Goal: Task Accomplishment & Management: Use online tool/utility

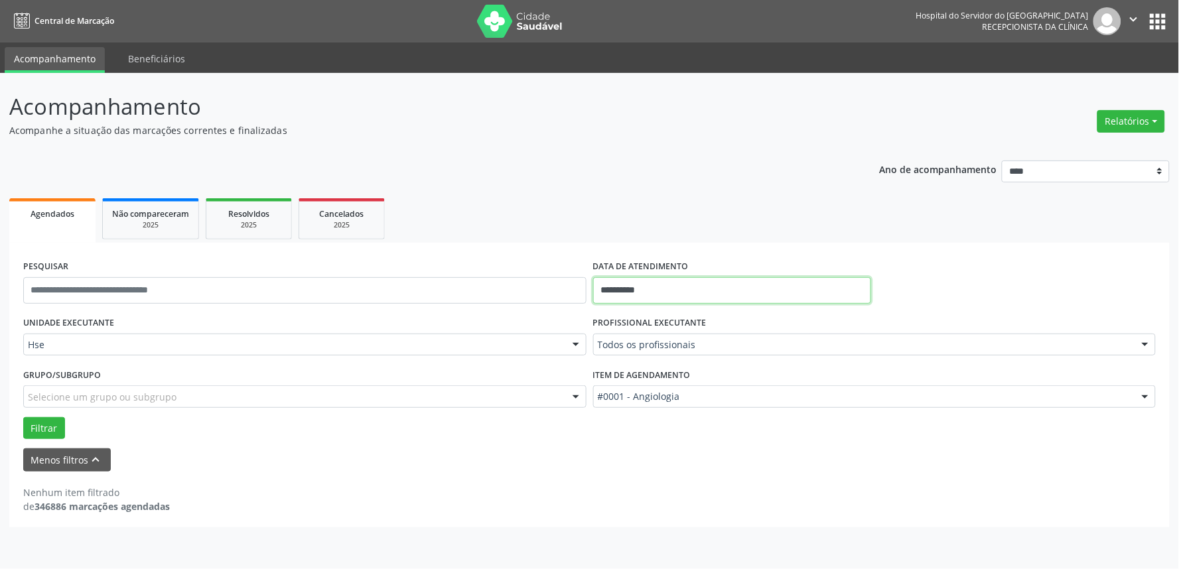
click at [668, 290] on input "**********" at bounding box center [732, 290] width 278 height 27
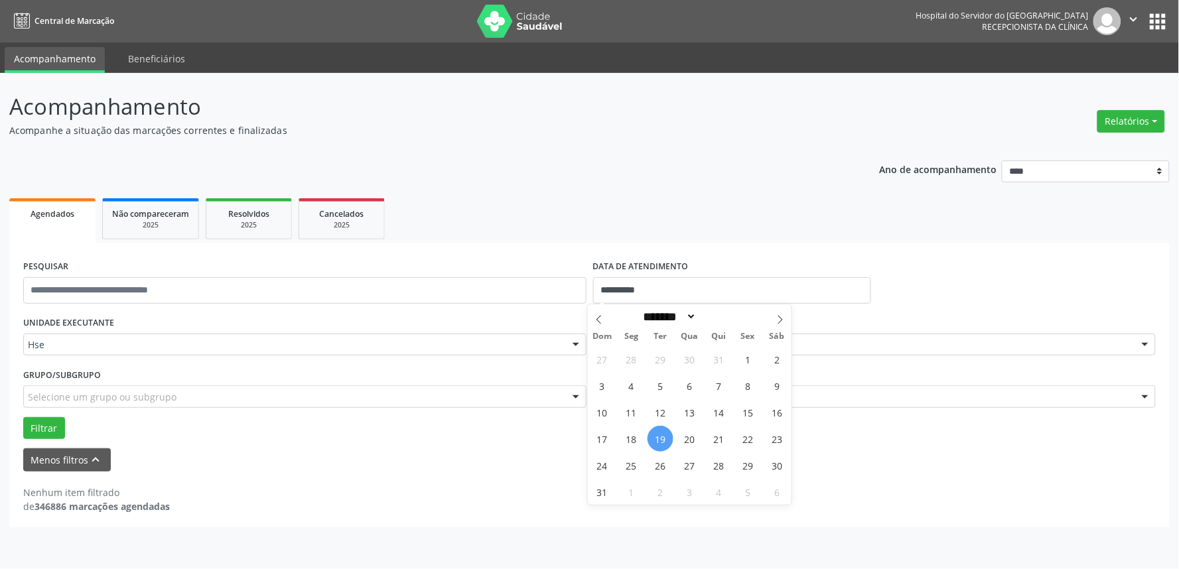
click at [656, 441] on span "19" at bounding box center [661, 439] width 26 height 26
type input "**********"
click at [656, 441] on span "19" at bounding box center [661, 439] width 26 height 26
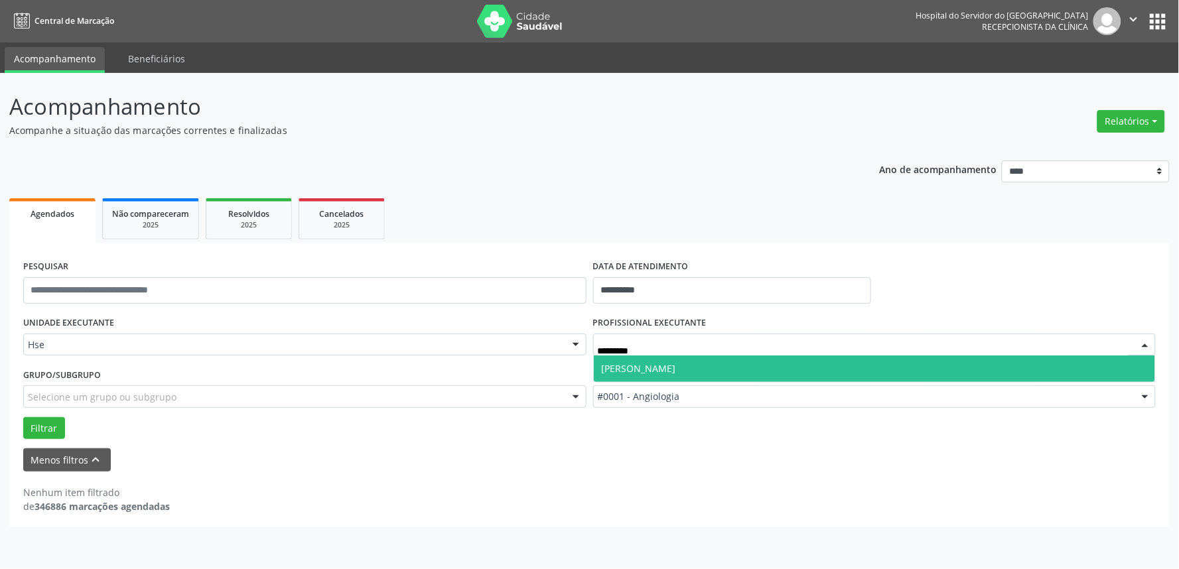
type input "**********"
click at [755, 374] on span "[PERSON_NAME]" at bounding box center [875, 369] width 562 height 27
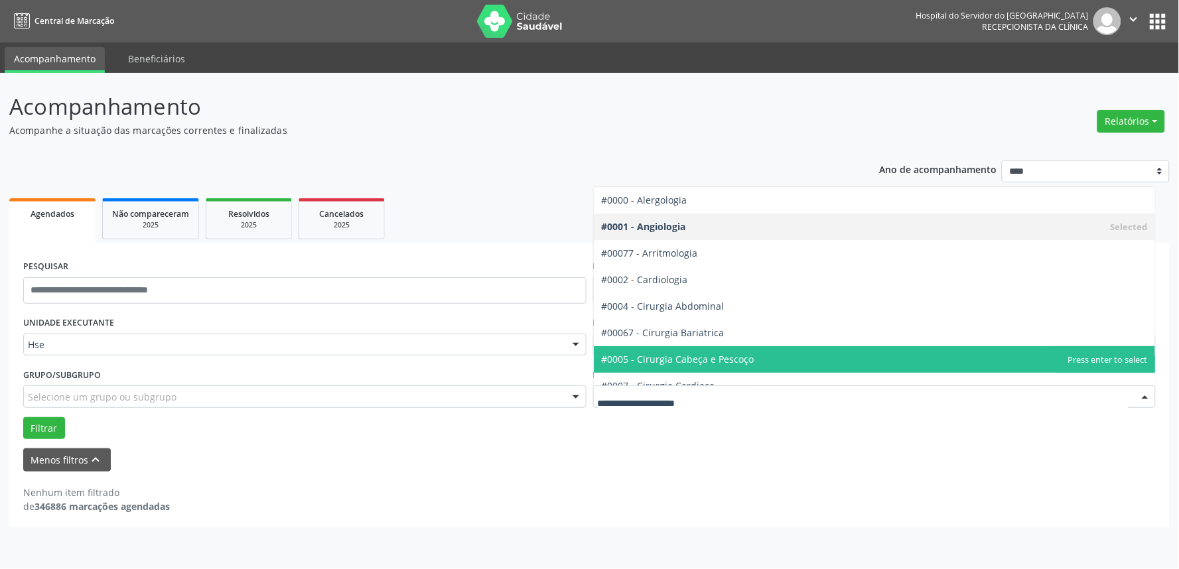
click at [700, 406] on div at bounding box center [874, 397] width 563 height 23
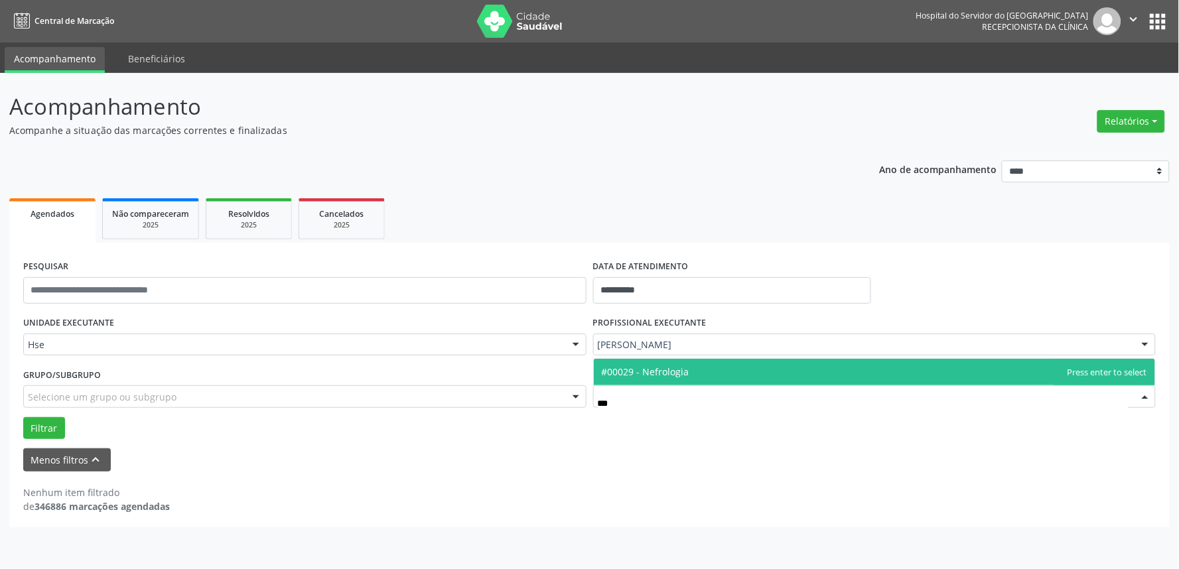
type input "****"
click at [698, 376] on span "#00029 - Nefrologia" at bounding box center [875, 372] width 562 height 27
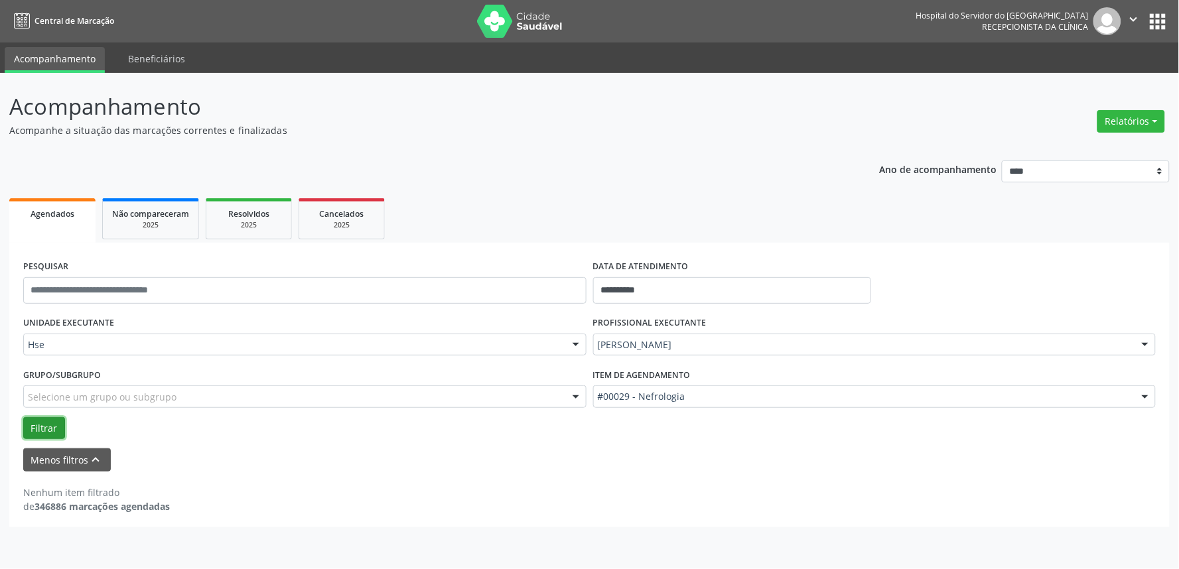
click at [45, 427] on button "Filtrar" at bounding box center [44, 428] width 42 height 23
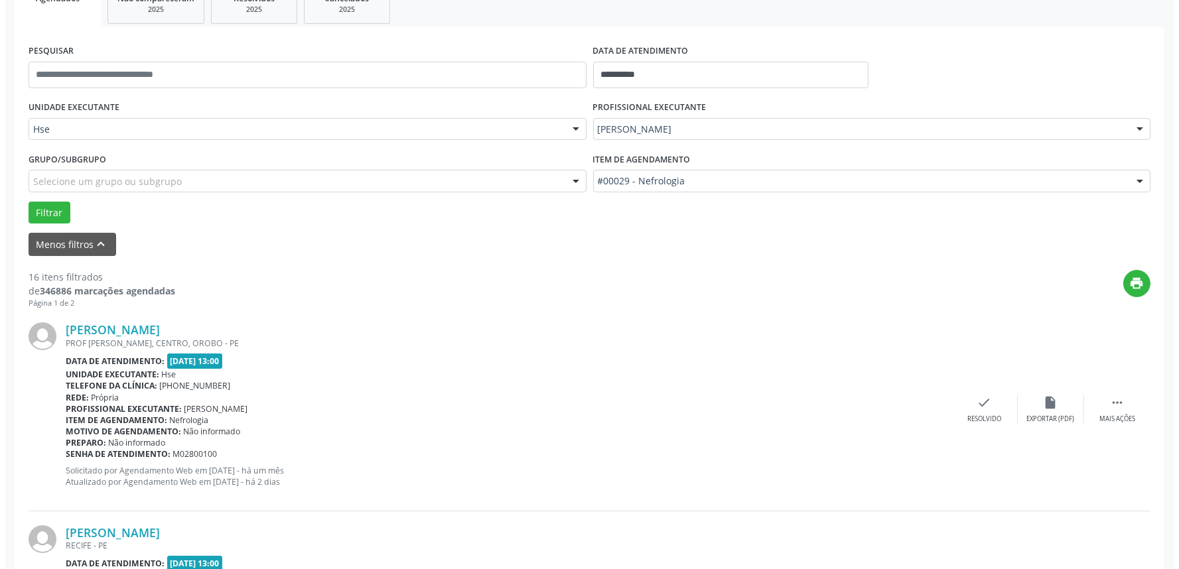
scroll to position [221, 0]
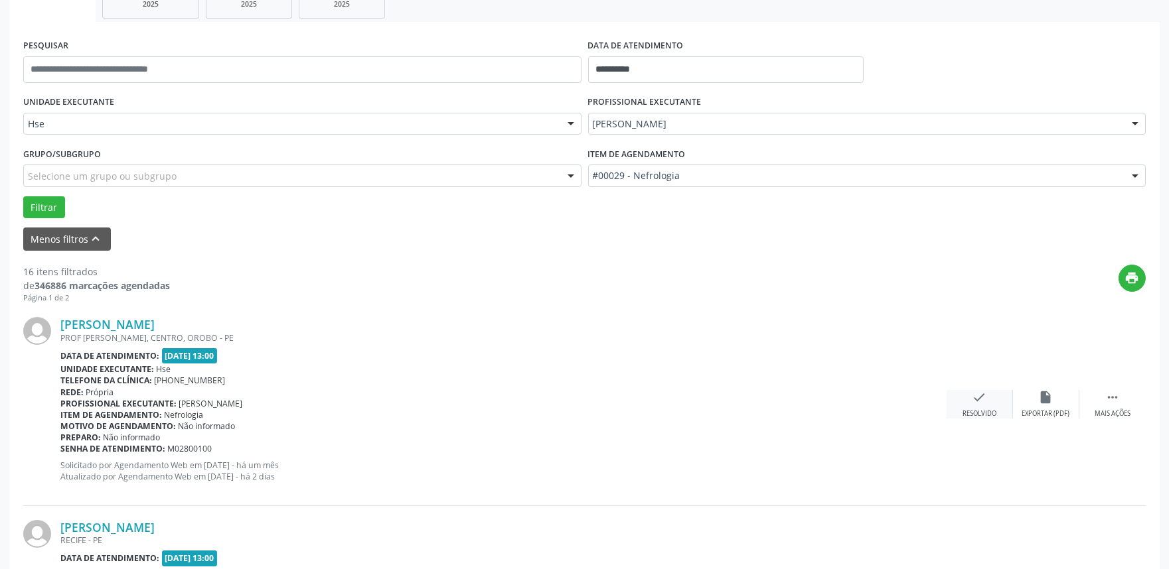
click at [978, 399] on icon "check" at bounding box center [979, 397] width 15 height 15
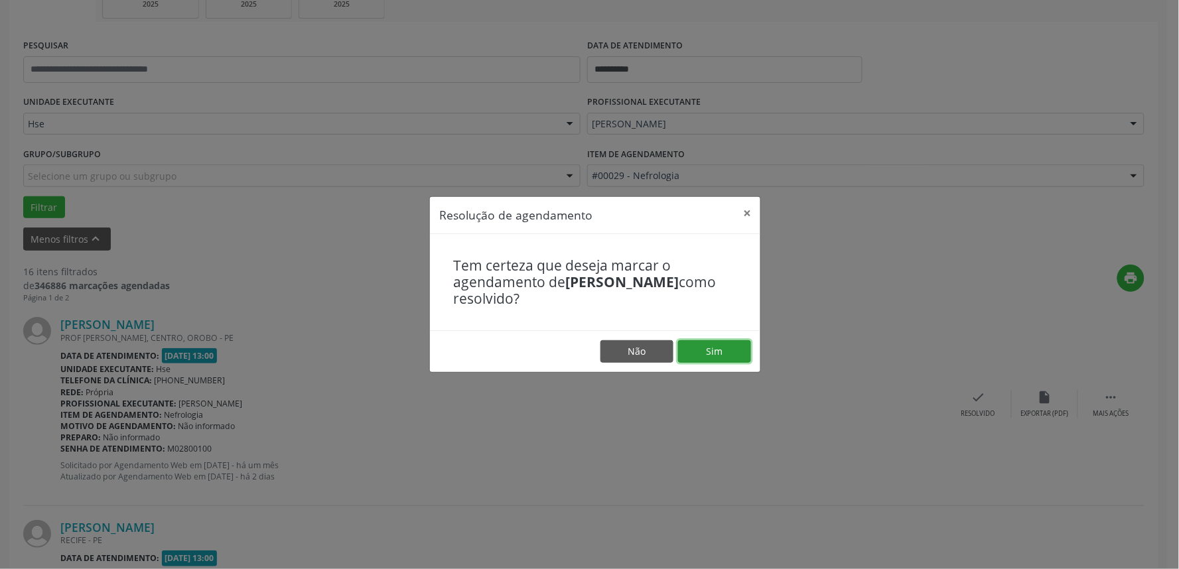
click at [713, 350] on button "Sim" at bounding box center [714, 351] width 73 height 23
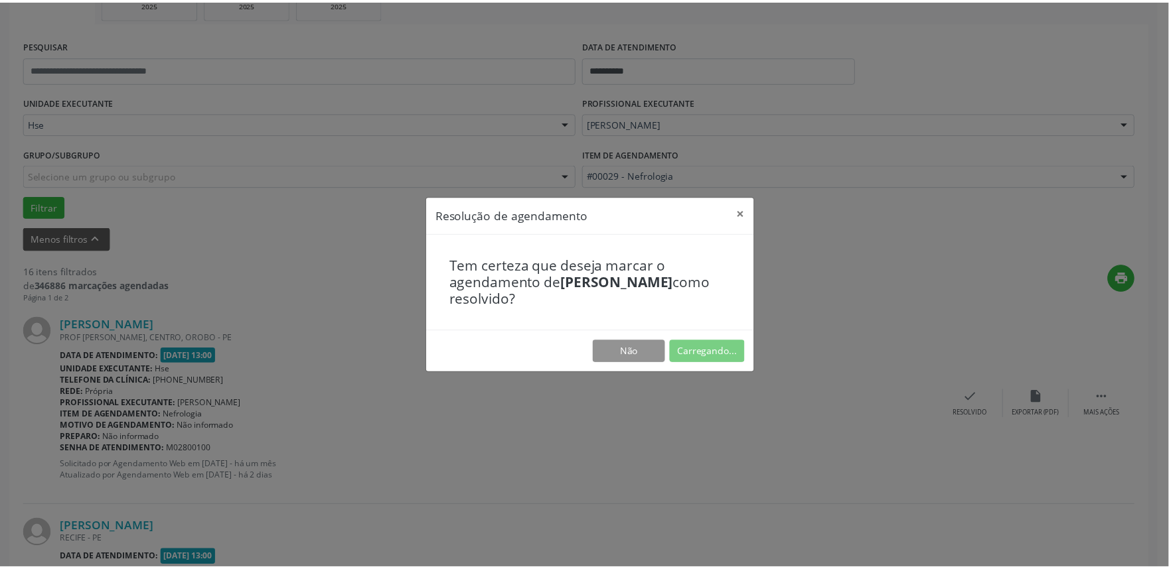
scroll to position [0, 0]
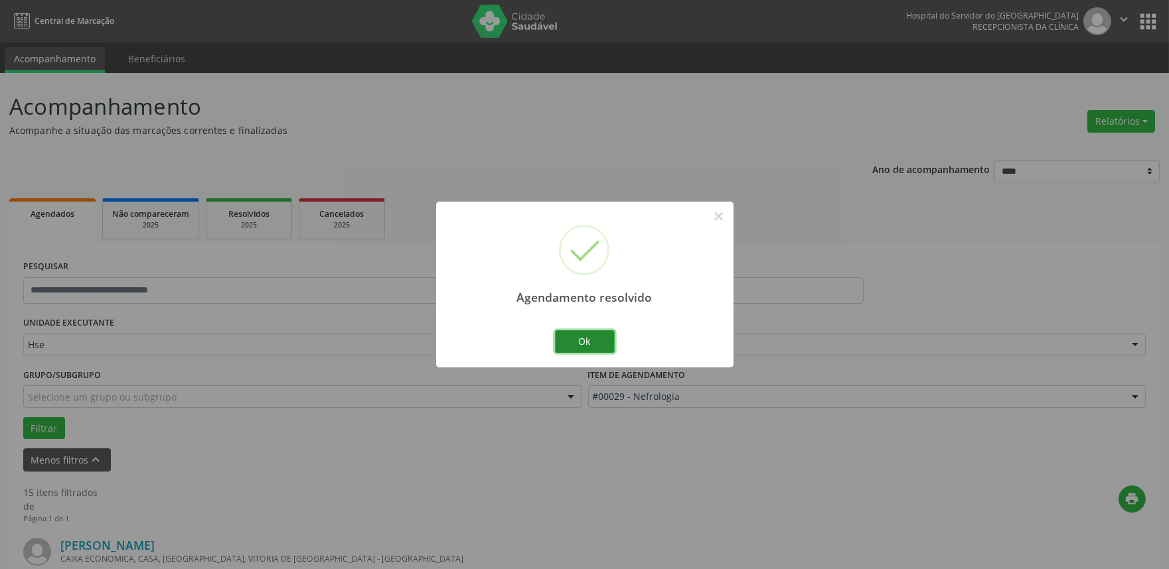
click at [589, 340] on button "Ok" at bounding box center [585, 342] width 60 height 23
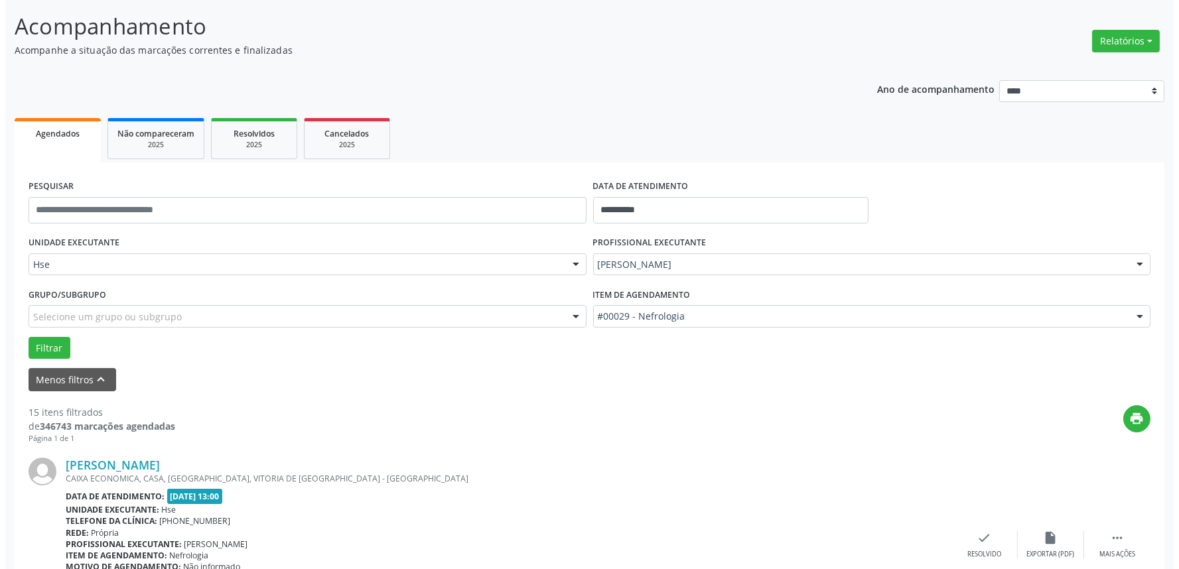
scroll to position [147, 0]
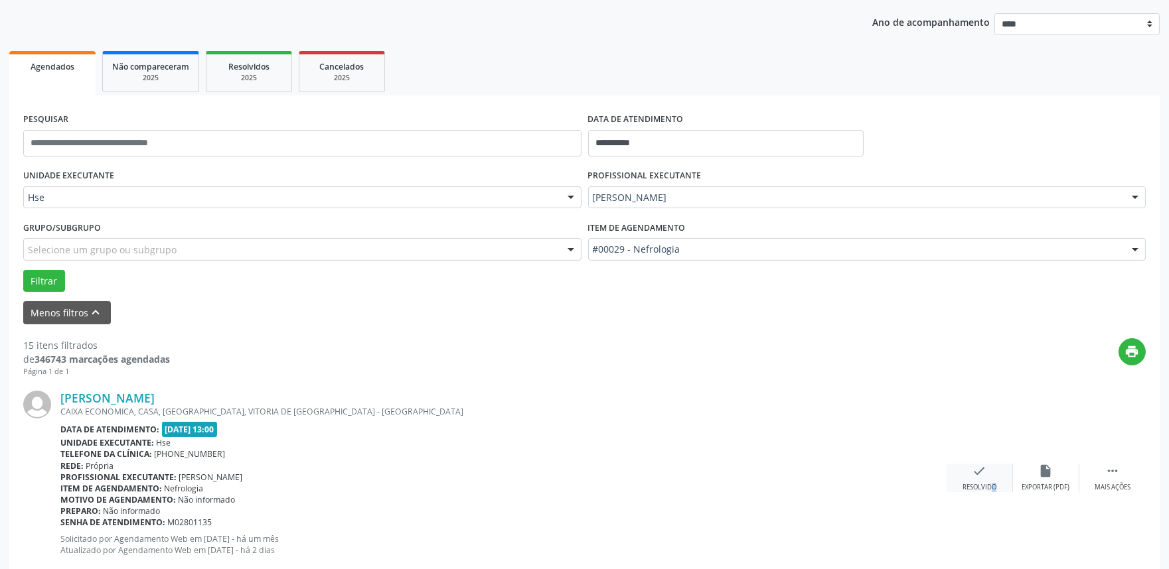
click at [983, 481] on div "check Resolvido" at bounding box center [979, 478] width 66 height 29
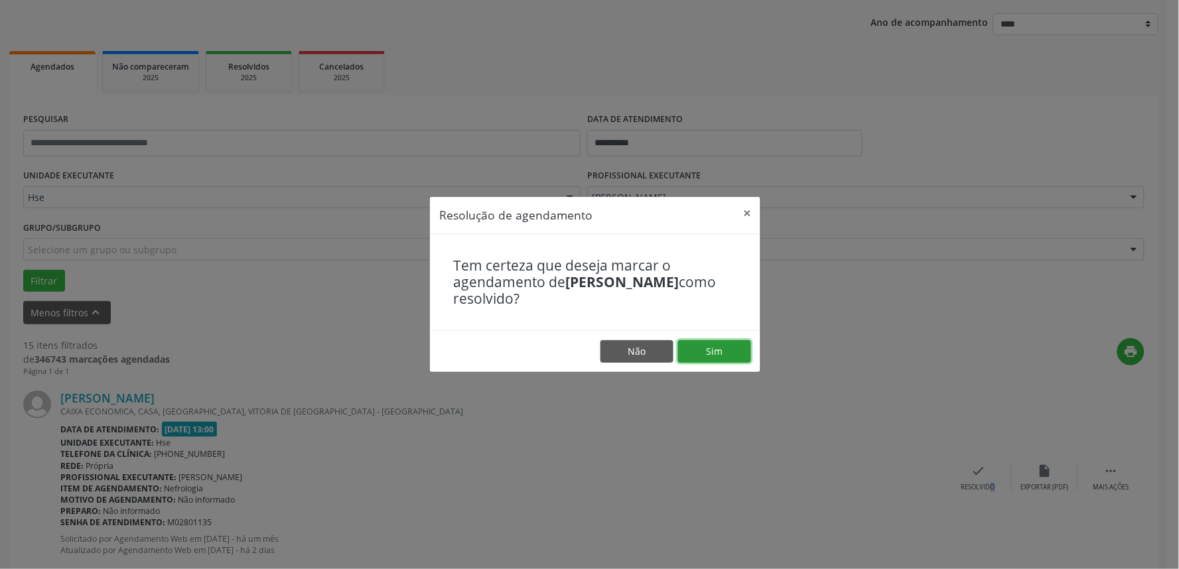
click at [708, 346] on button "Sim" at bounding box center [714, 351] width 73 height 23
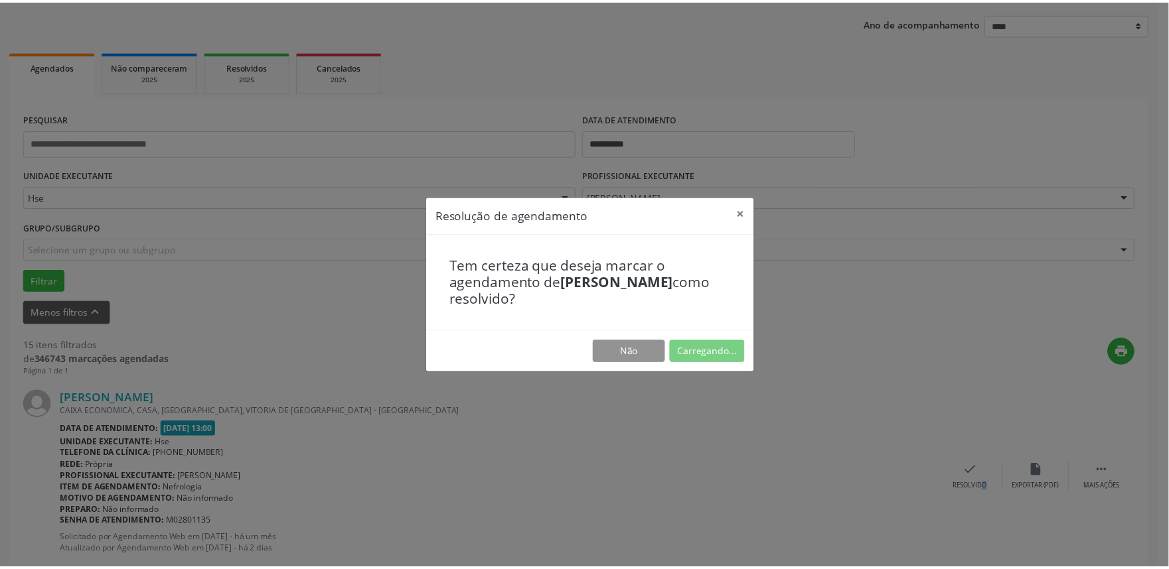
scroll to position [0, 0]
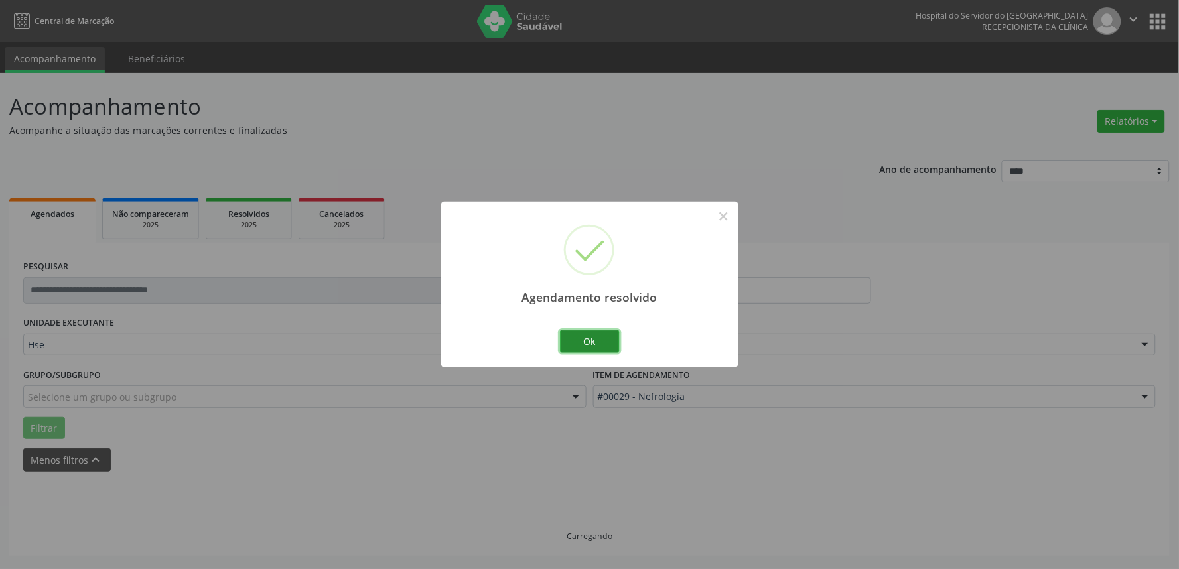
click at [595, 342] on button "Ok" at bounding box center [590, 342] width 60 height 23
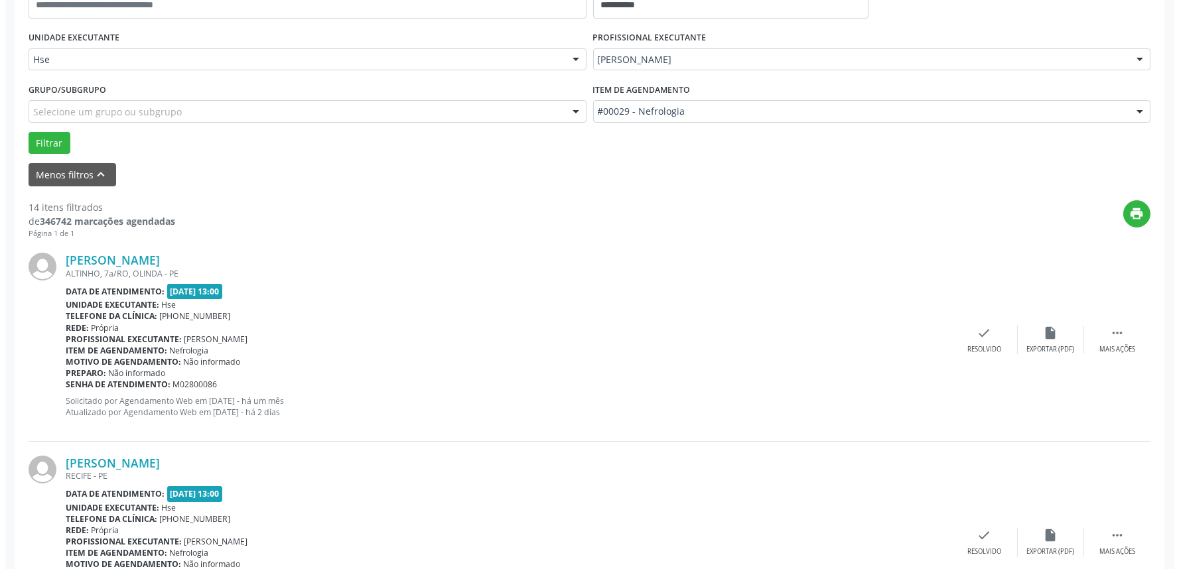
scroll to position [295, 0]
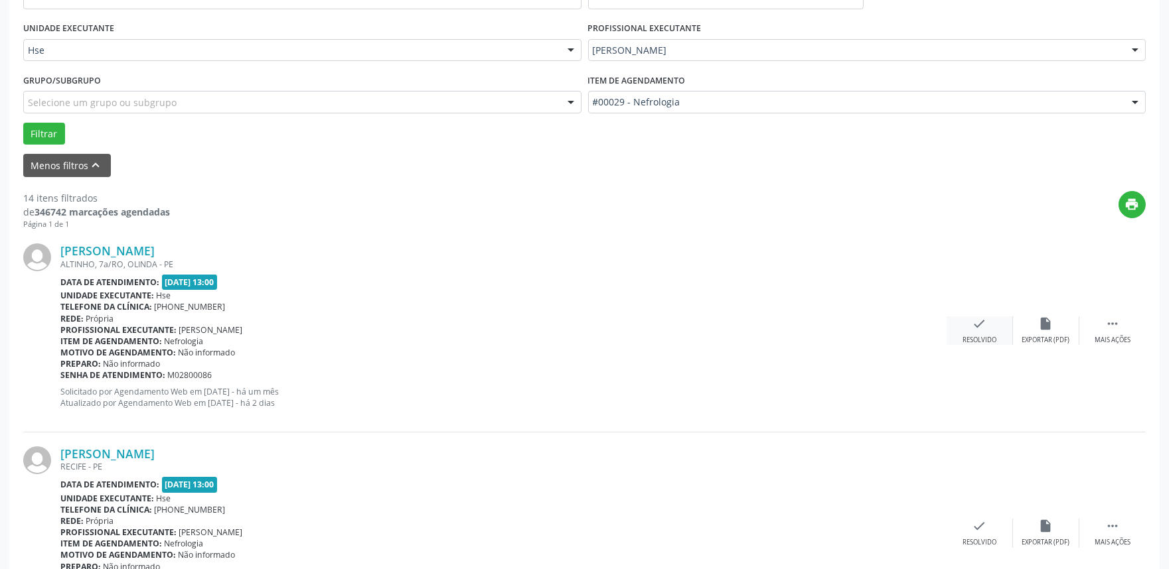
click at [974, 322] on icon "check" at bounding box center [979, 324] width 15 height 15
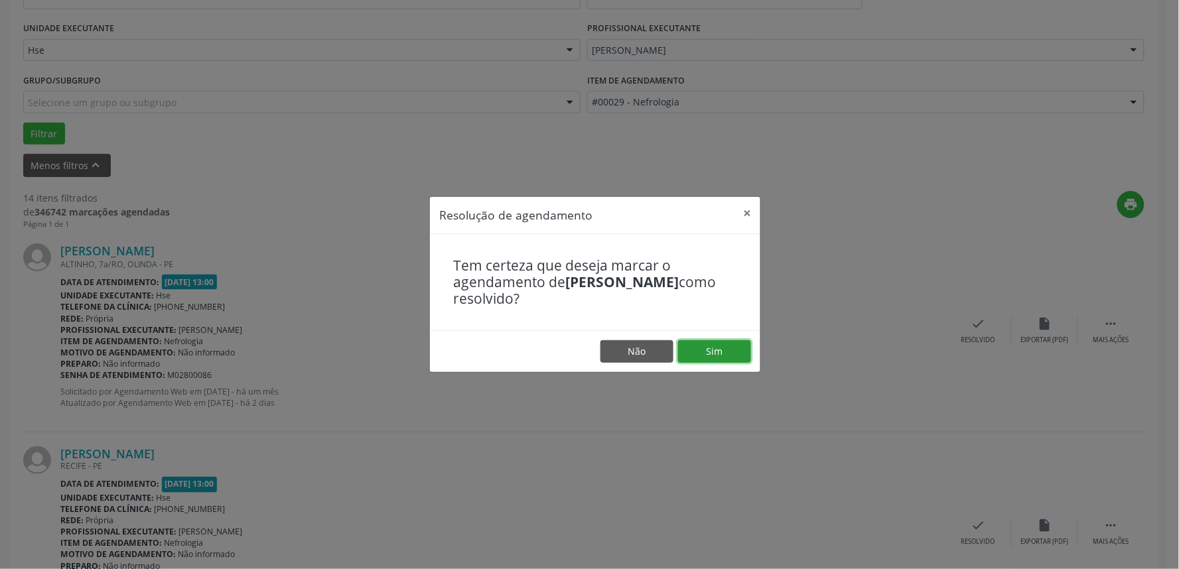
click at [721, 356] on button "Sim" at bounding box center [714, 351] width 73 height 23
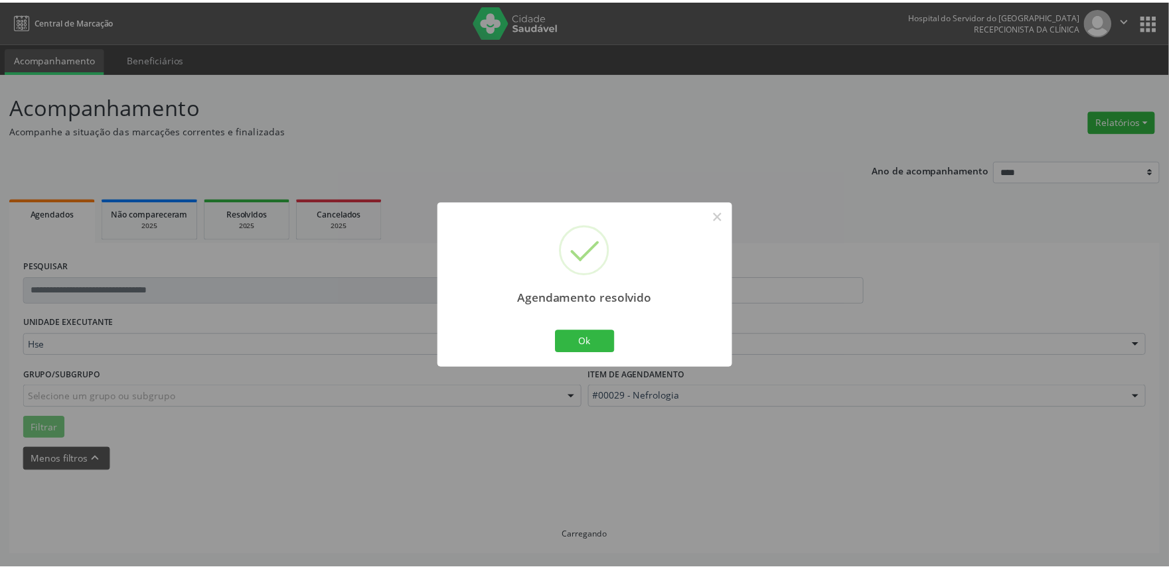
scroll to position [0, 0]
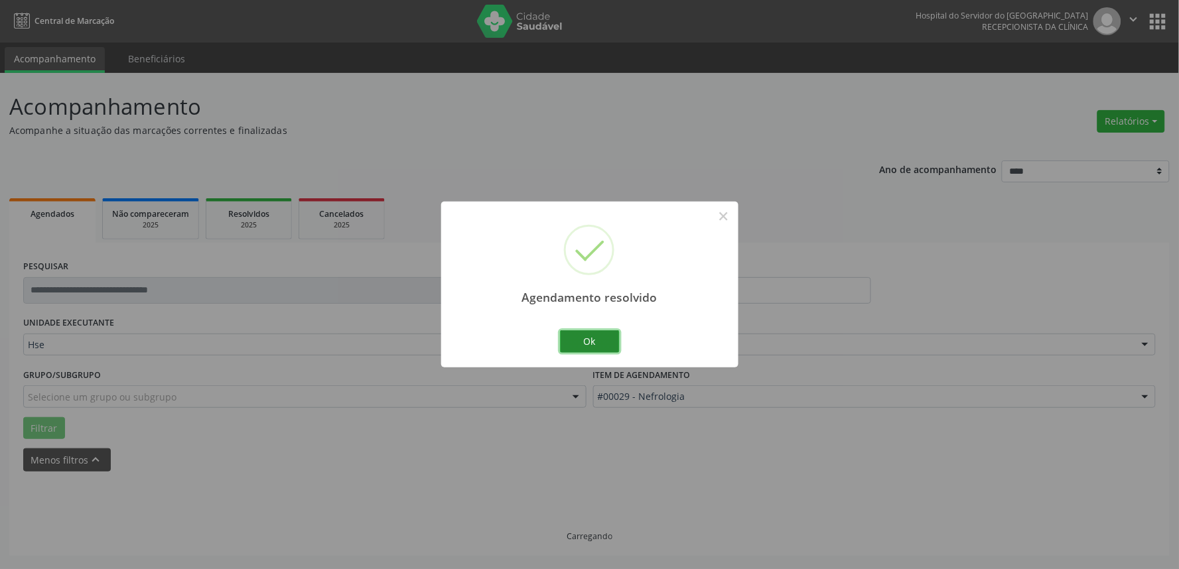
click at [593, 336] on button "Ok" at bounding box center [590, 342] width 60 height 23
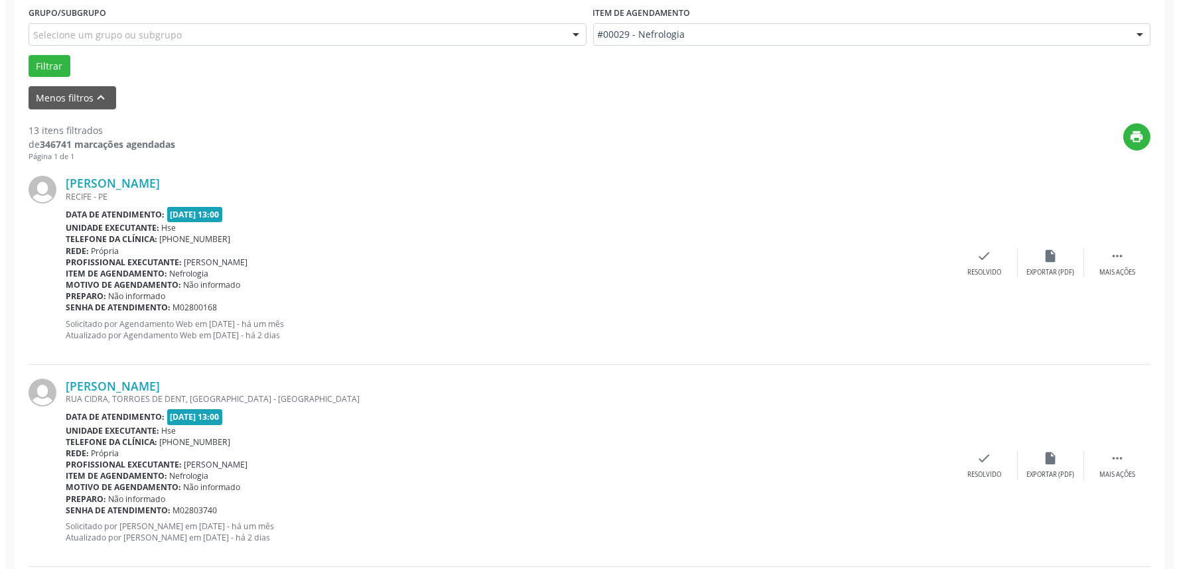
scroll to position [368, 0]
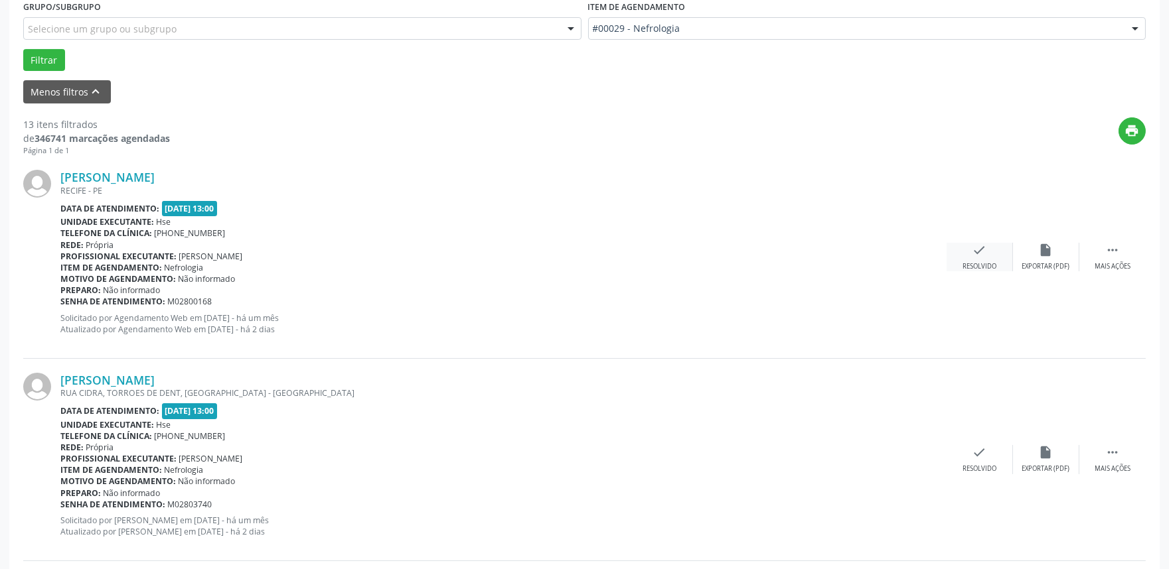
click at [964, 256] on div "check Resolvido" at bounding box center [979, 257] width 66 height 29
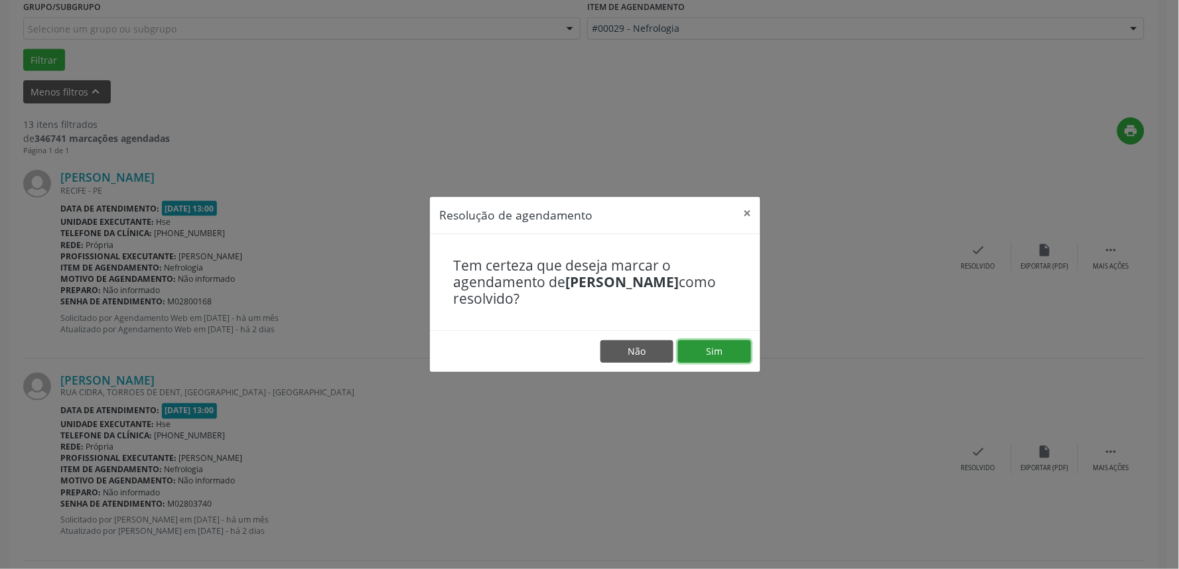
click at [709, 350] on button "Sim" at bounding box center [714, 351] width 73 height 23
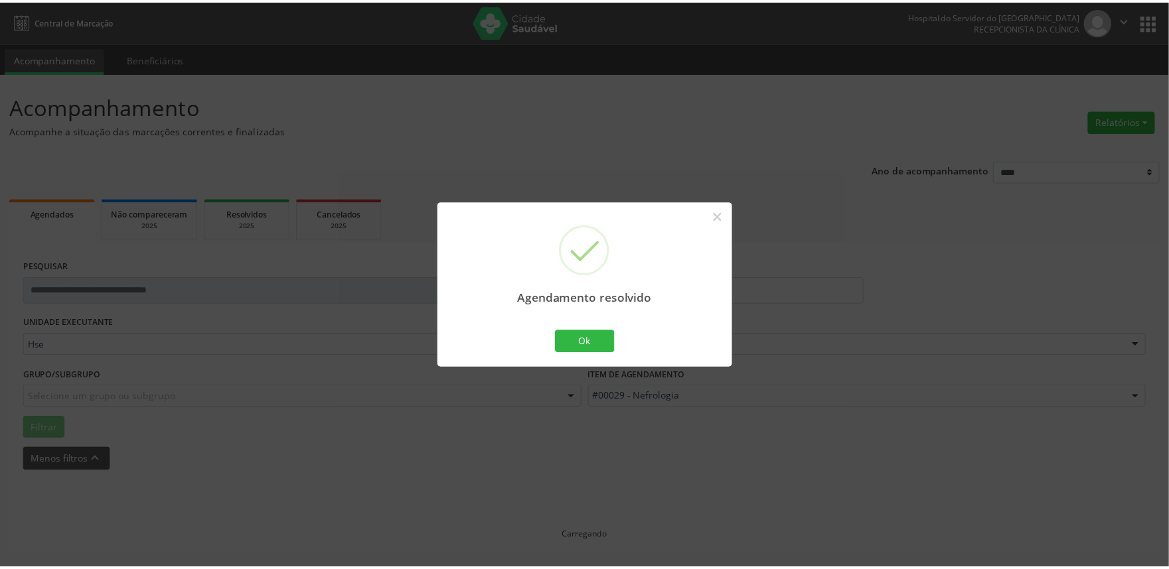
scroll to position [0, 0]
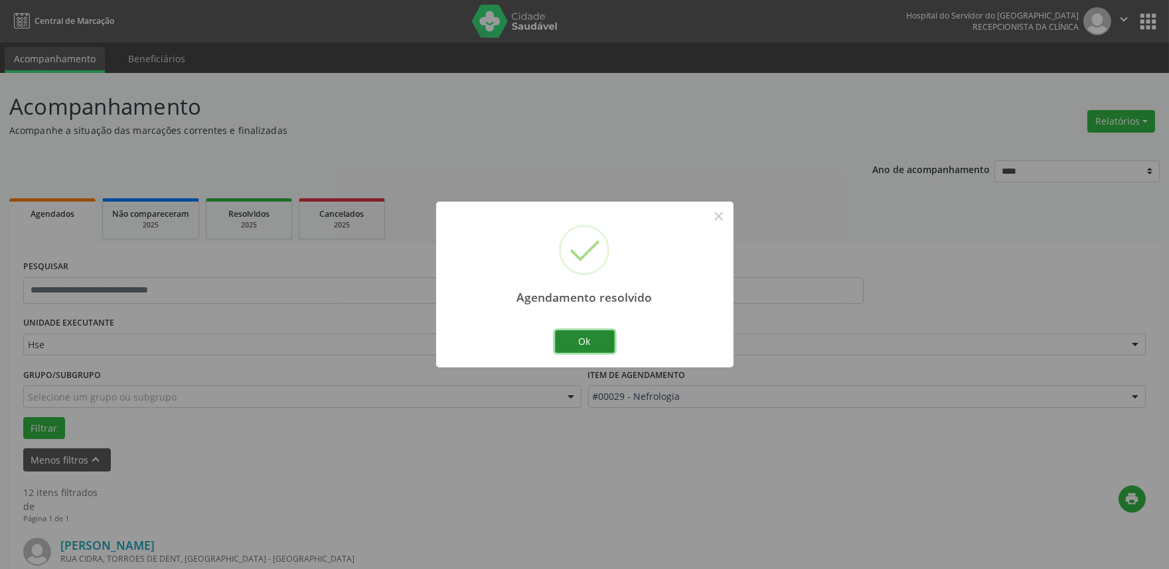
click at [586, 337] on button "Ok" at bounding box center [585, 342] width 60 height 23
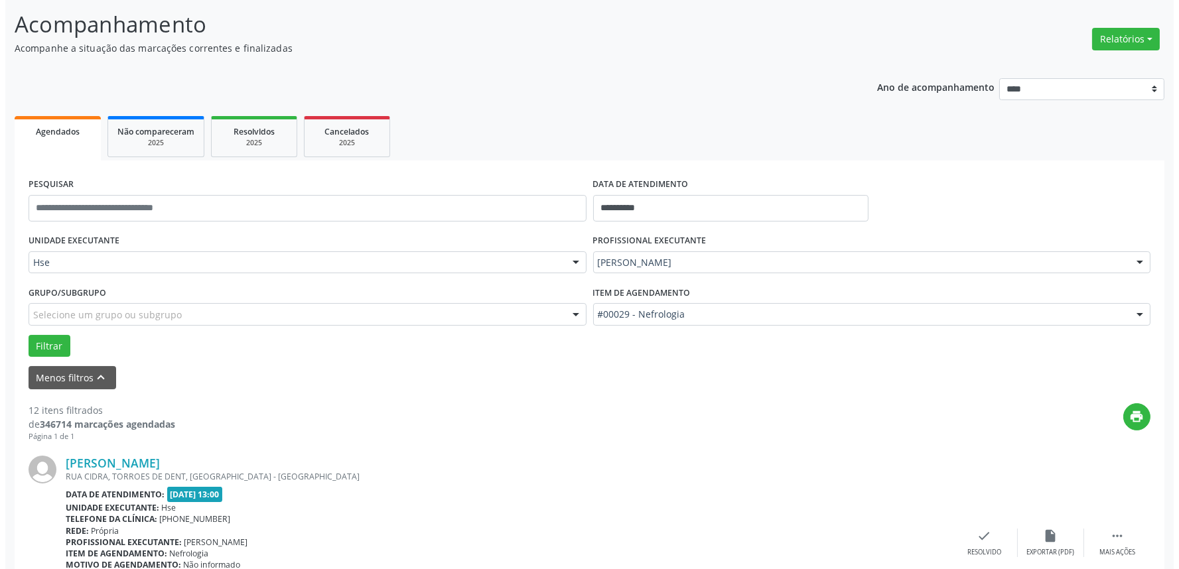
scroll to position [295, 0]
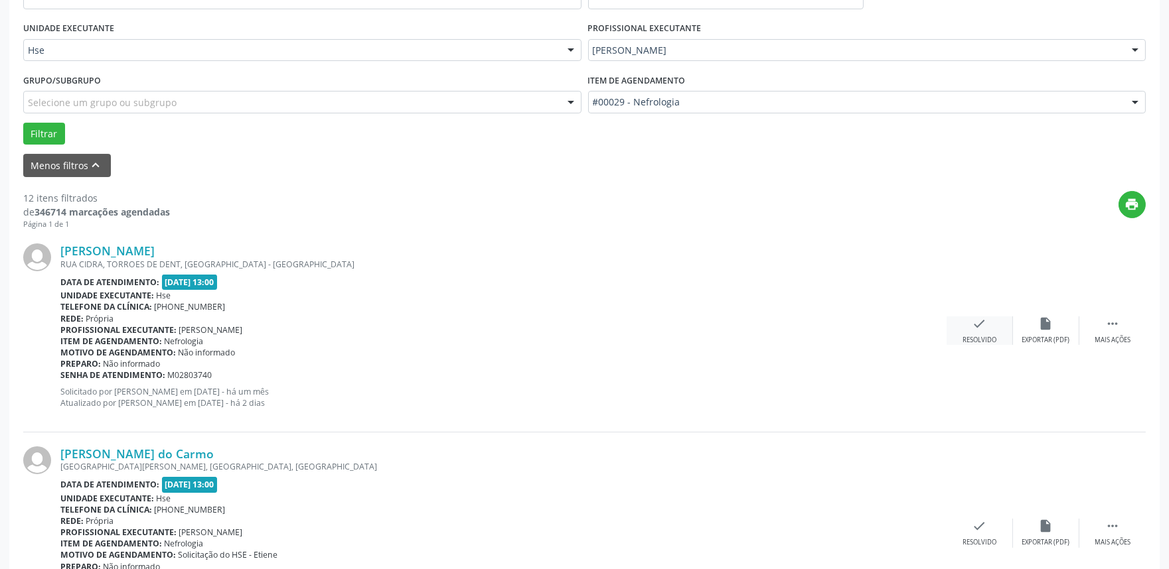
click at [980, 327] on icon "check" at bounding box center [979, 324] width 15 height 15
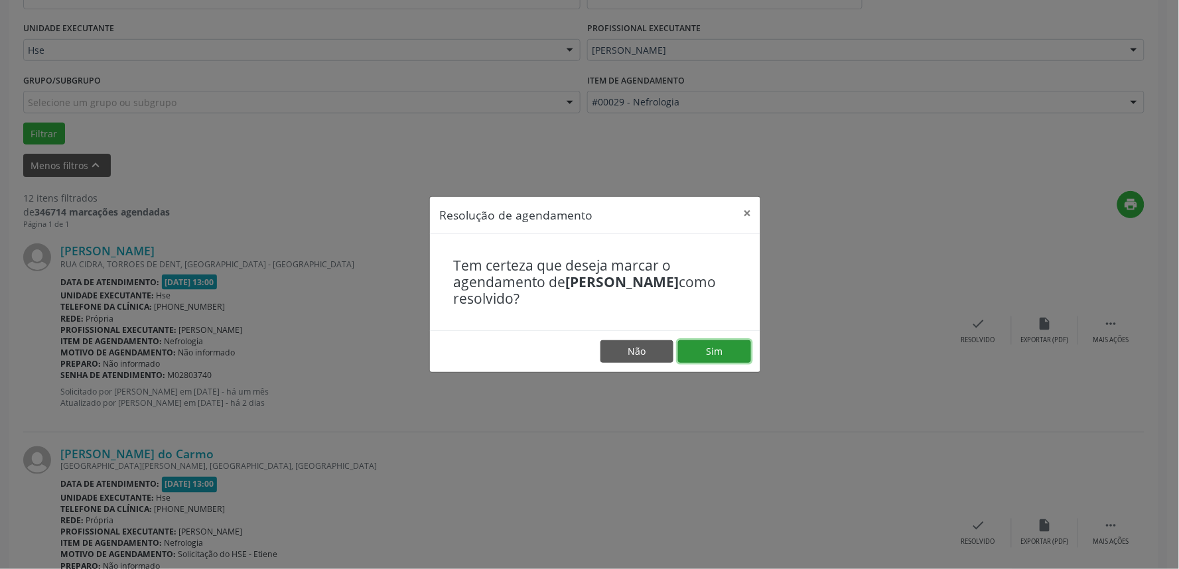
click at [728, 352] on button "Sim" at bounding box center [714, 351] width 73 height 23
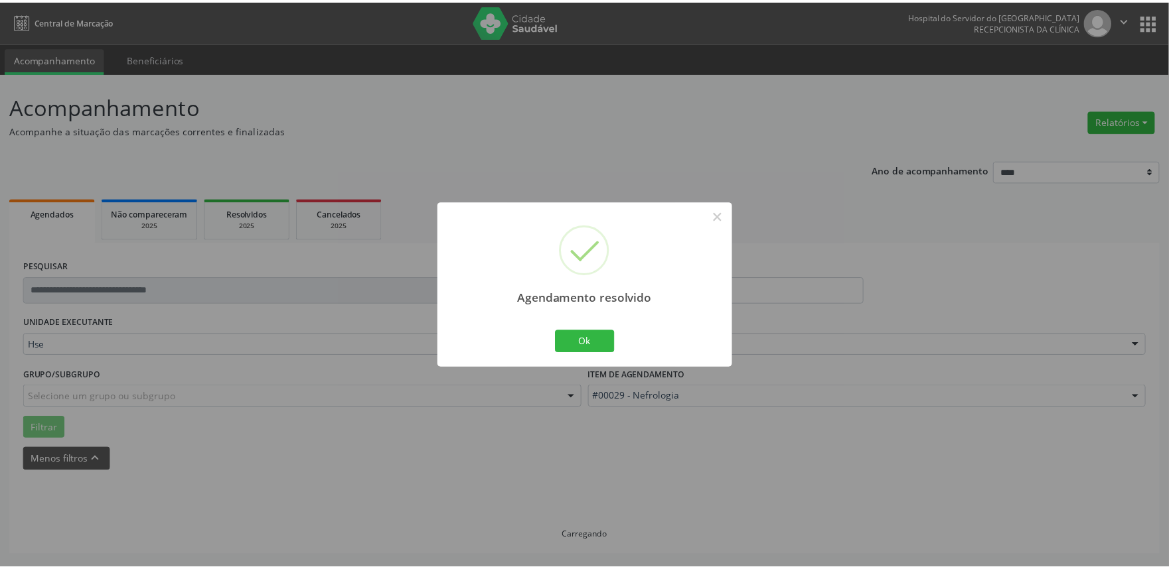
scroll to position [0, 0]
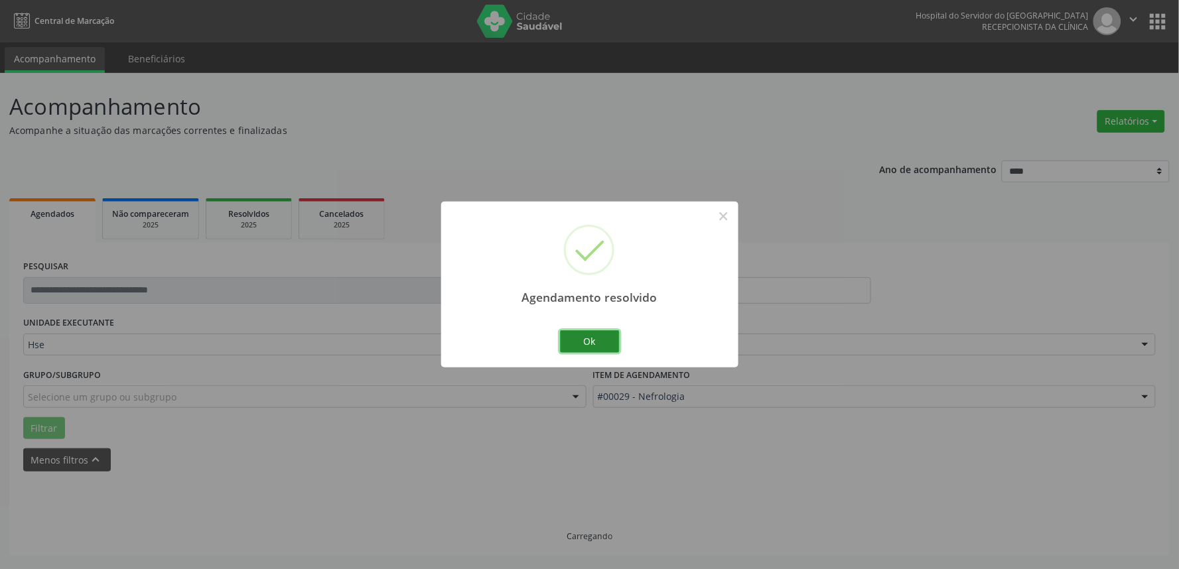
click at [589, 340] on button "Ok" at bounding box center [590, 342] width 60 height 23
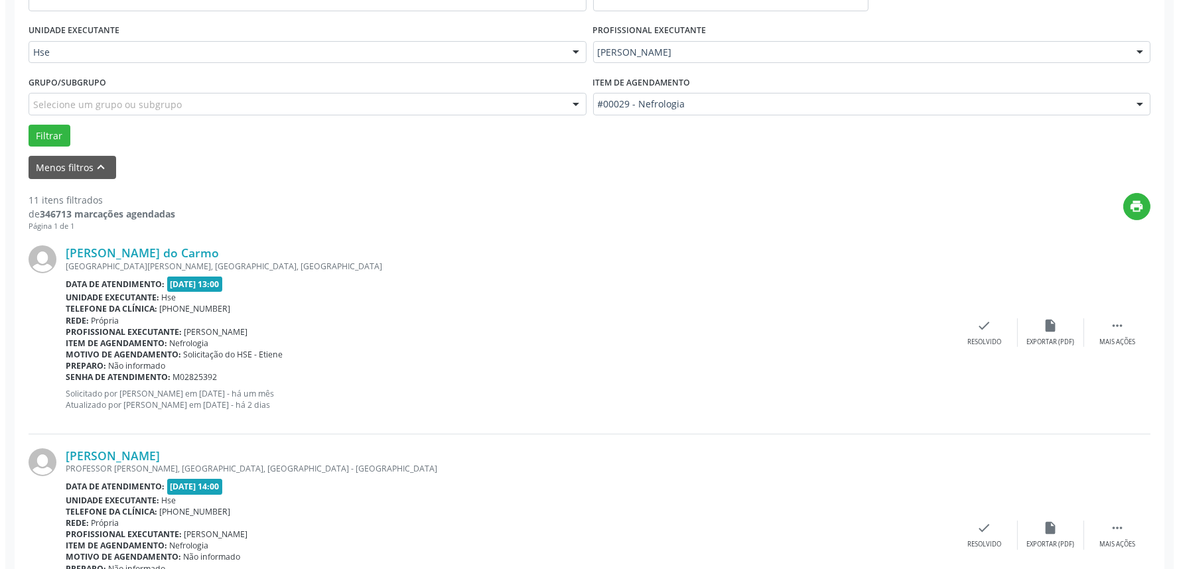
scroll to position [295, 0]
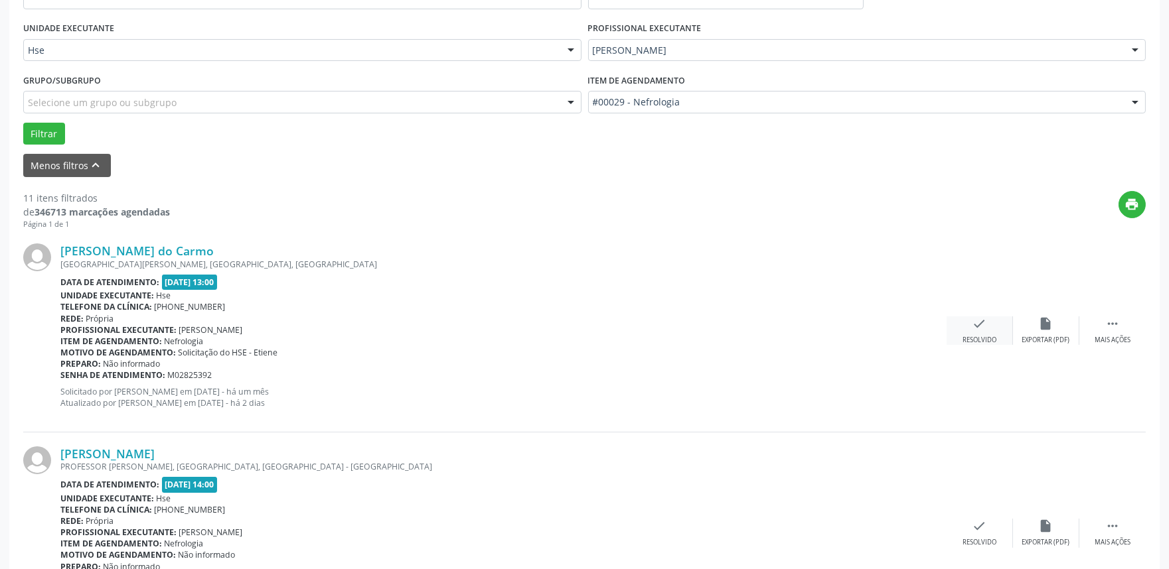
click at [991, 336] on div "Resolvido" at bounding box center [979, 340] width 34 height 9
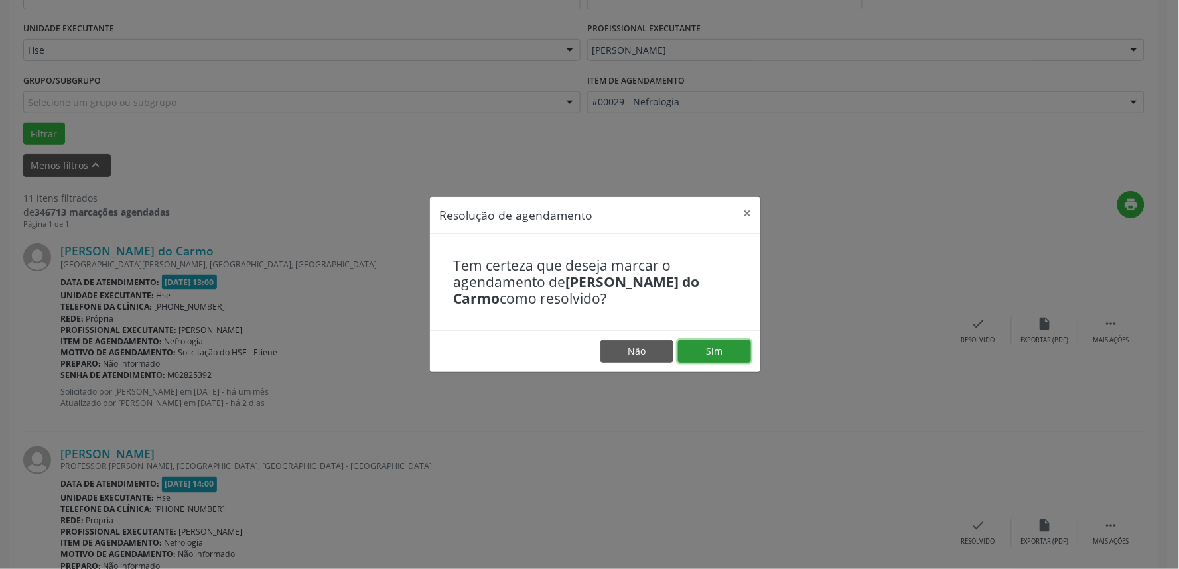
click at [726, 347] on button "Sim" at bounding box center [714, 351] width 73 height 23
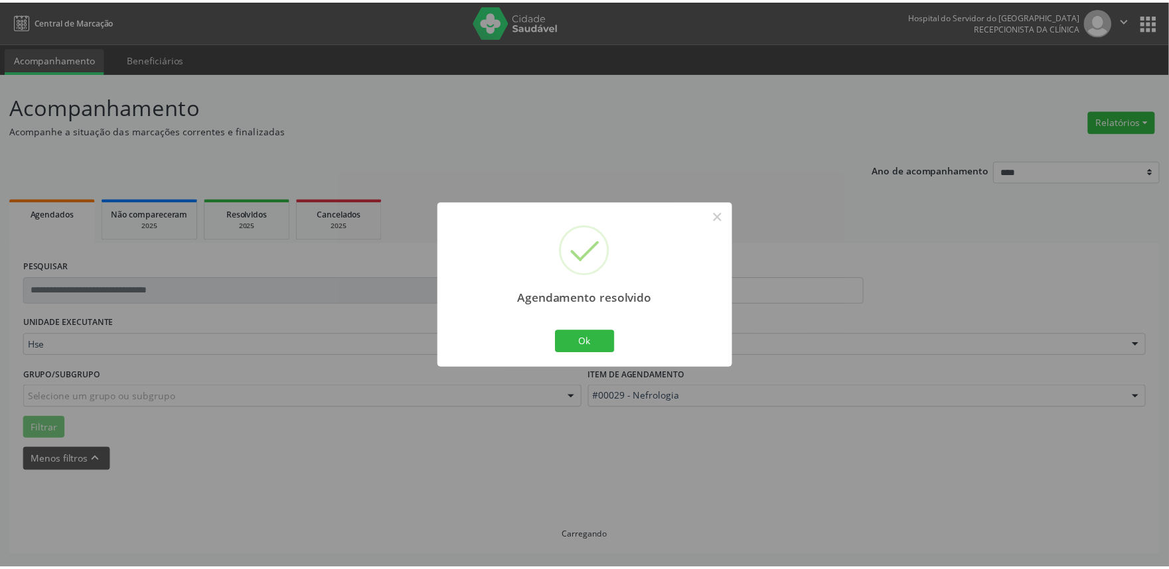
scroll to position [0, 0]
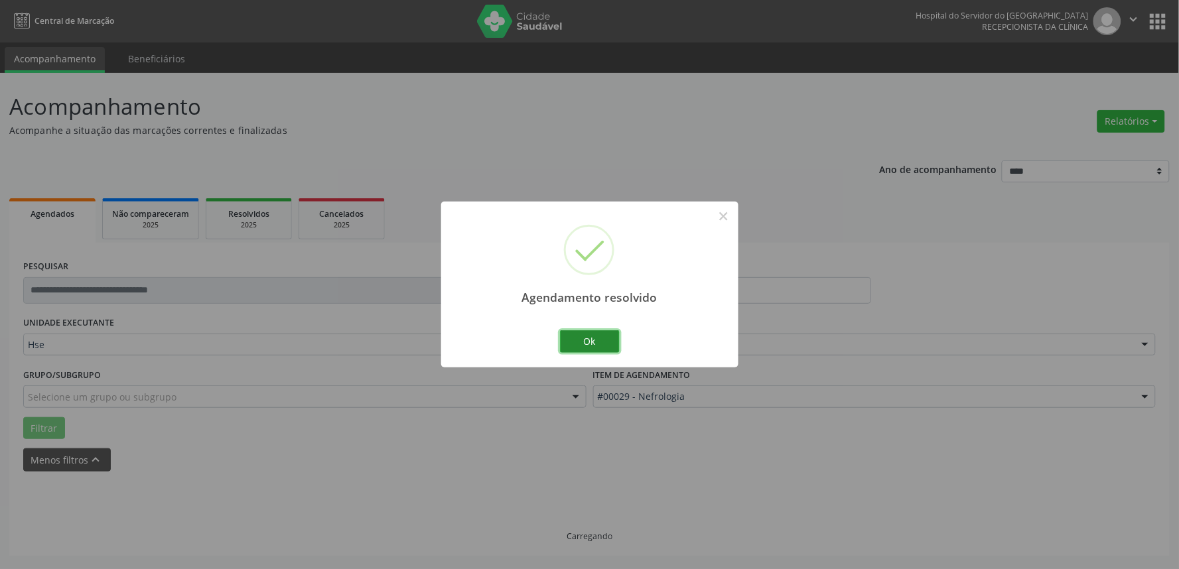
click at [607, 342] on button "Ok" at bounding box center [590, 342] width 60 height 23
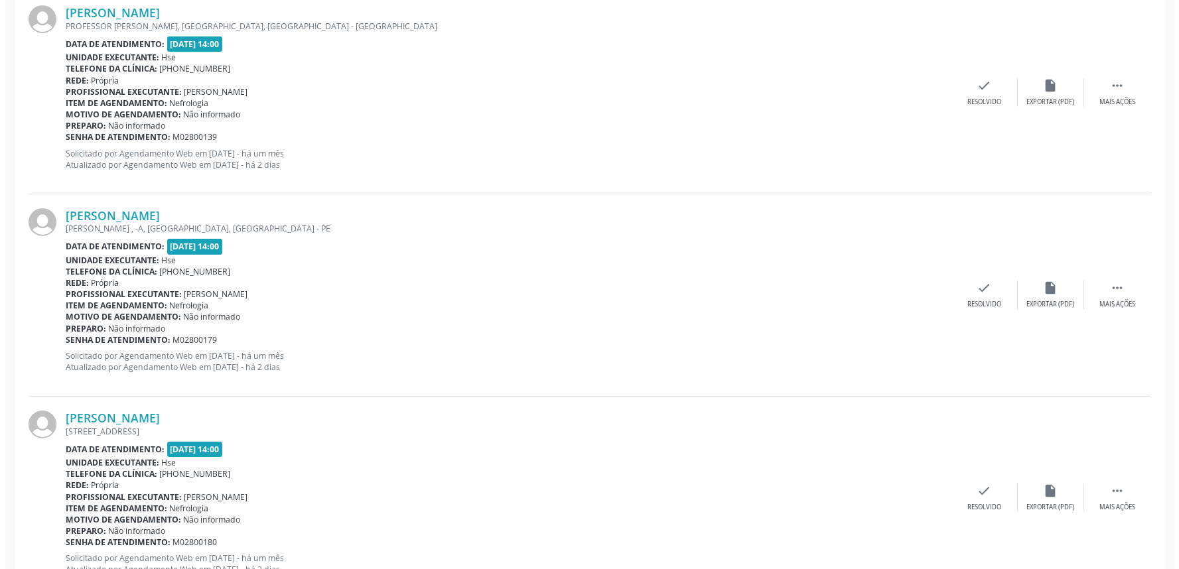
scroll to position [589, 0]
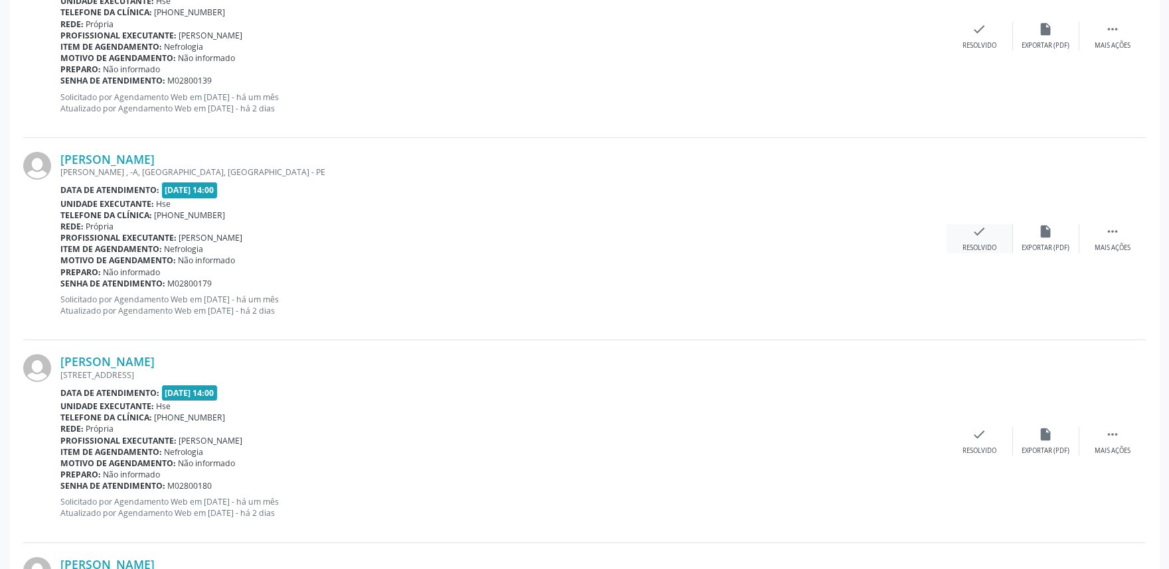
click at [971, 239] on div "check Resolvido" at bounding box center [979, 238] width 66 height 29
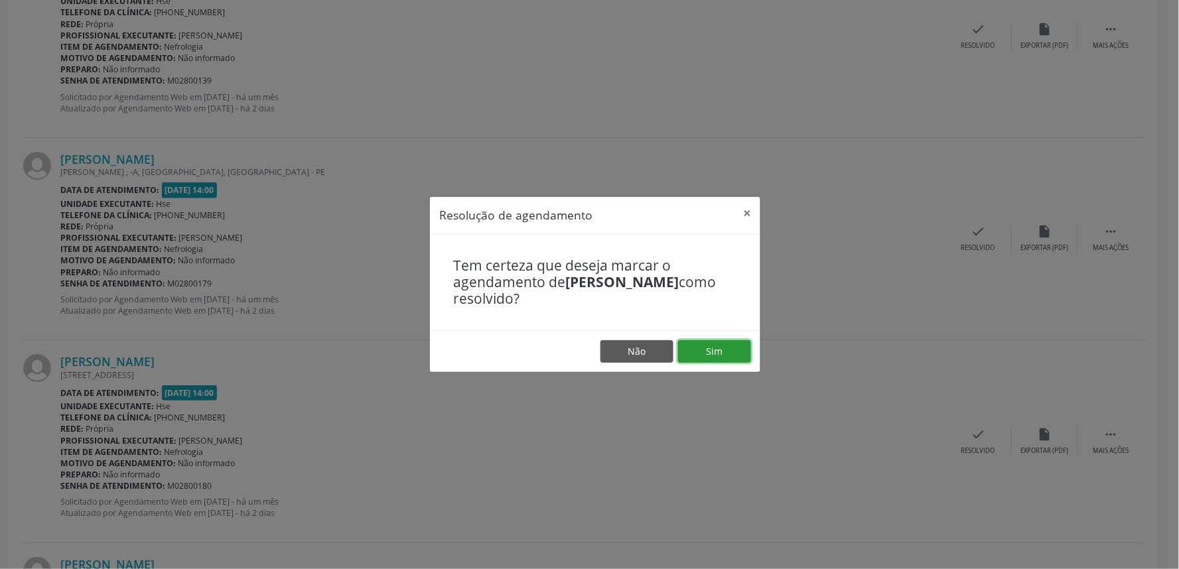
click at [710, 349] on button "Sim" at bounding box center [714, 351] width 73 height 23
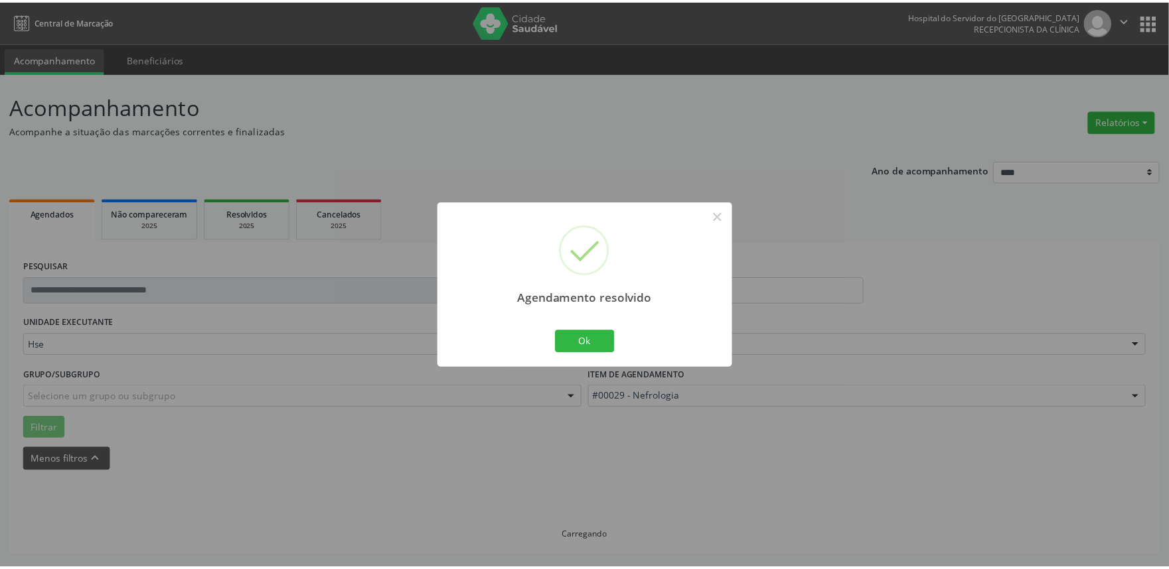
scroll to position [0, 0]
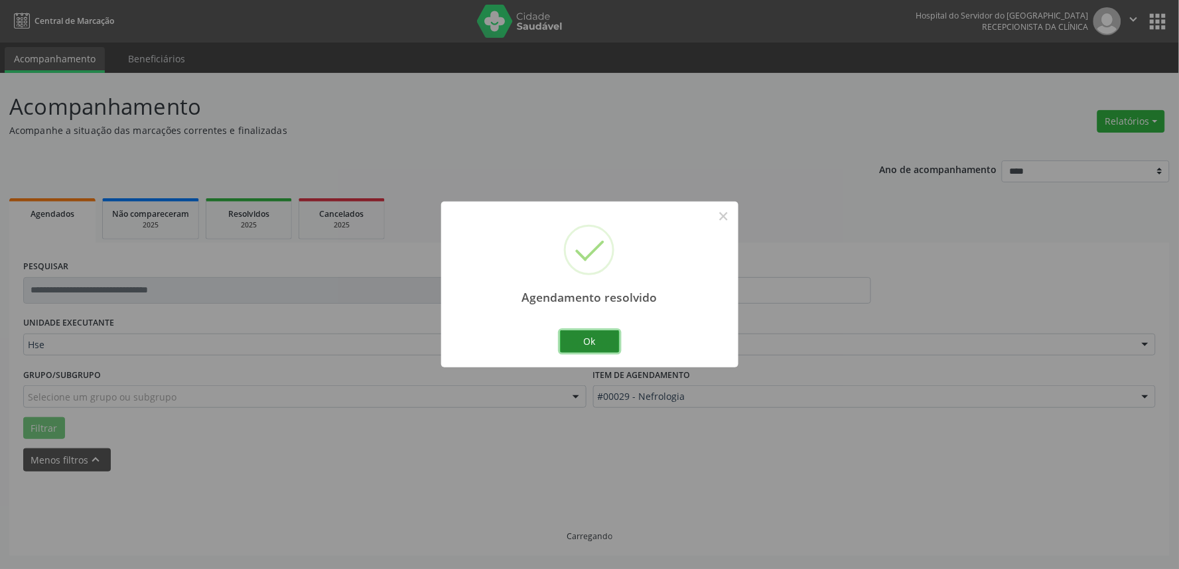
click at [585, 337] on button "Ok" at bounding box center [590, 342] width 60 height 23
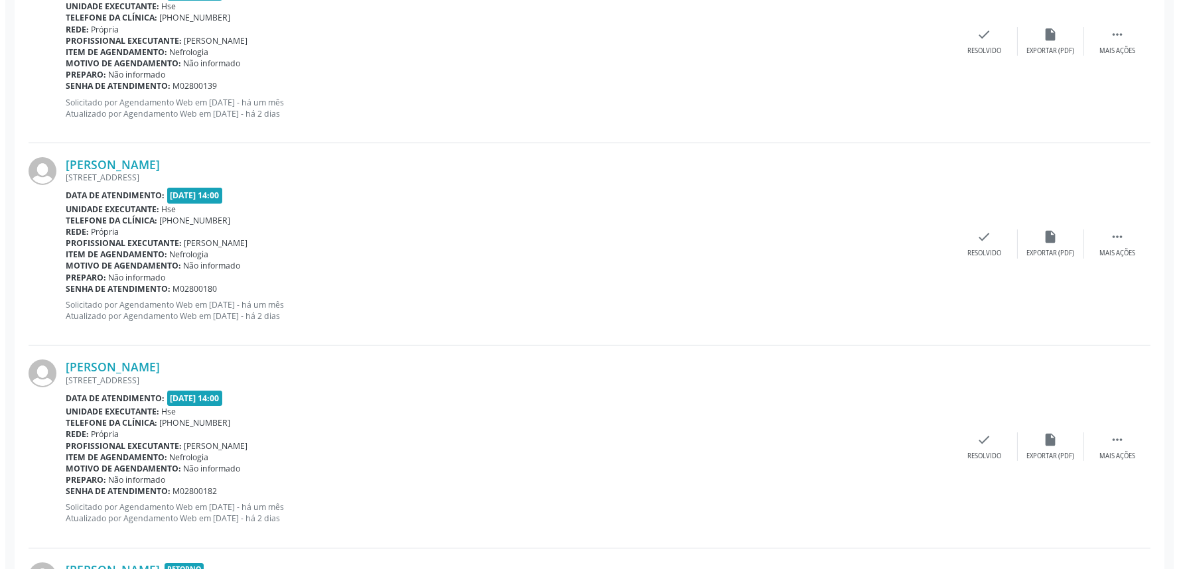
scroll to position [589, 0]
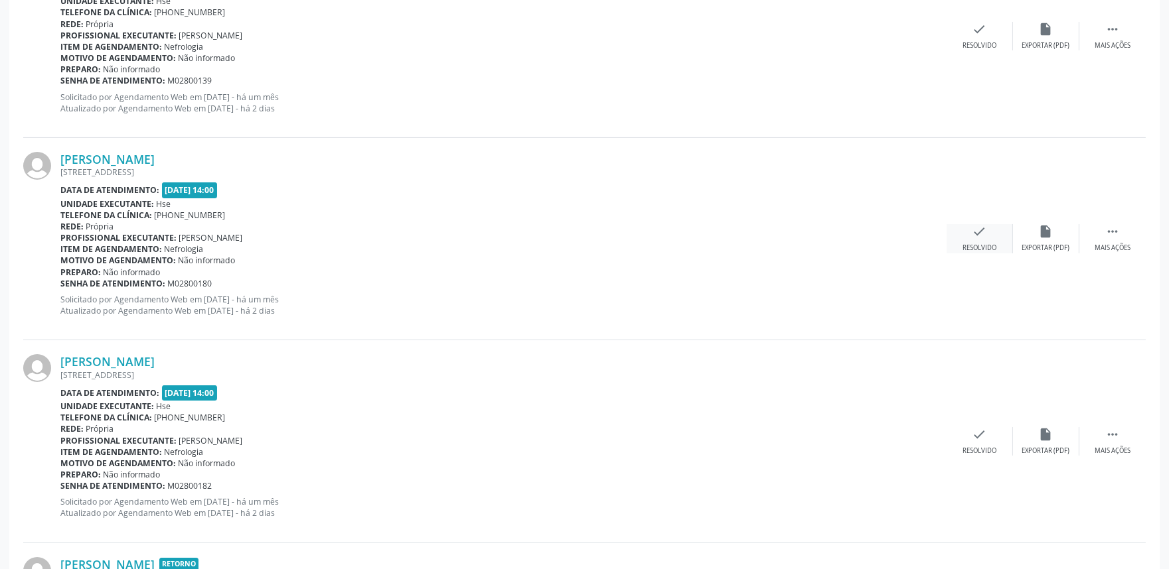
click at [972, 240] on div "check Resolvido" at bounding box center [979, 238] width 66 height 29
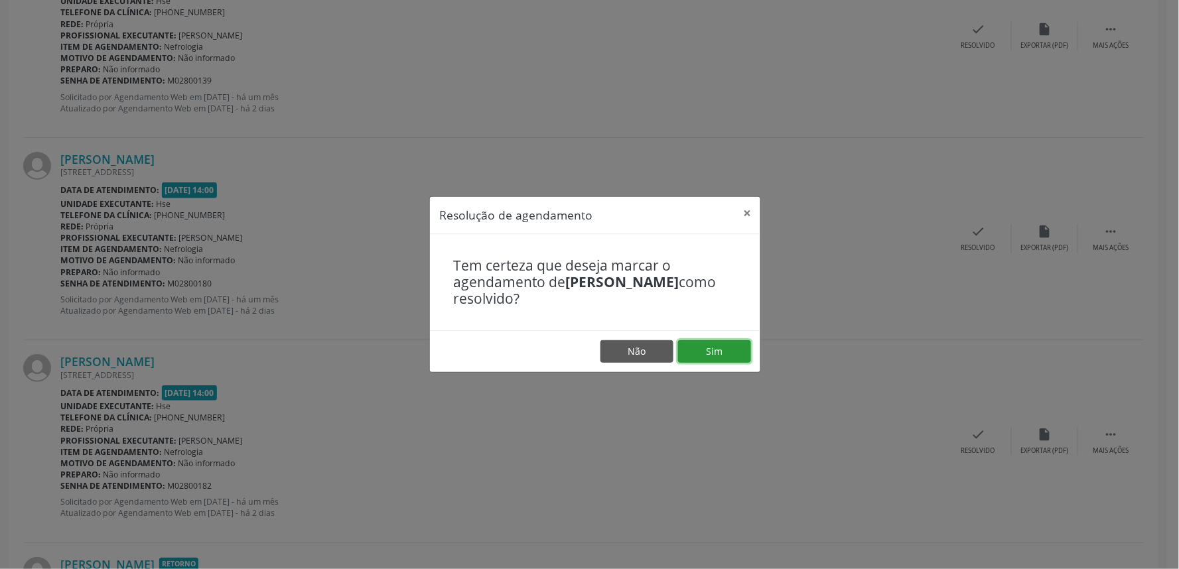
click at [728, 348] on button "Sim" at bounding box center [714, 351] width 73 height 23
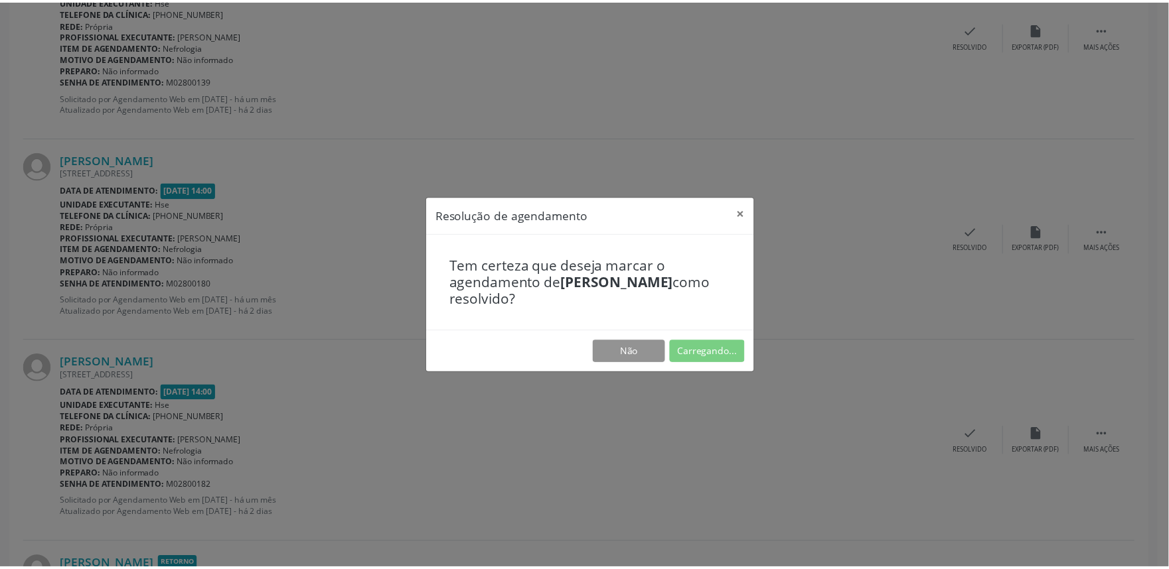
scroll to position [0, 0]
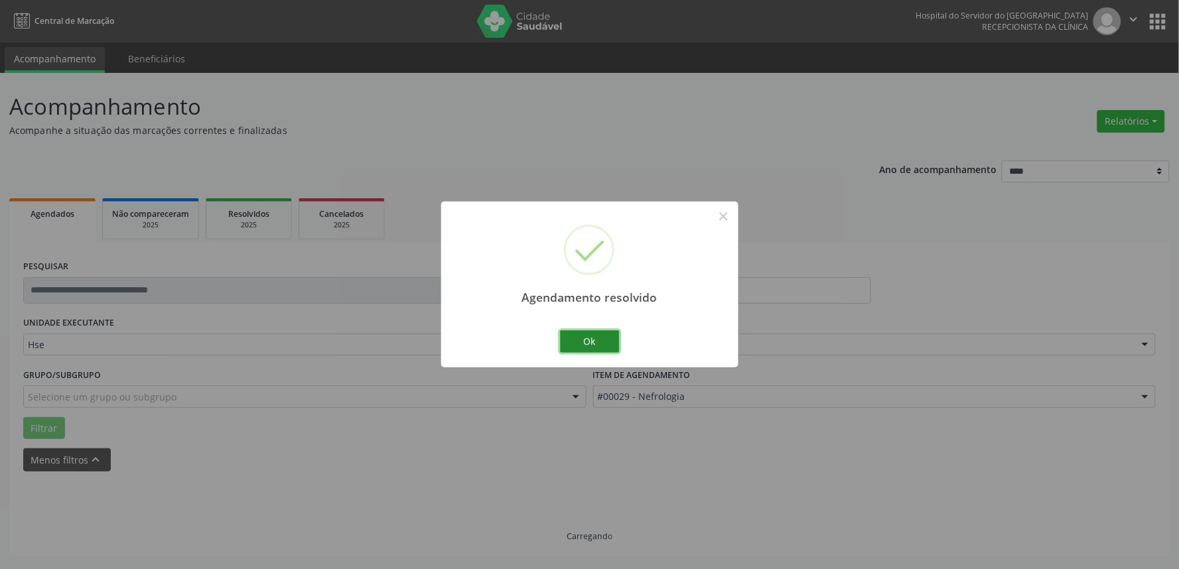
click at [605, 342] on button "Ok" at bounding box center [590, 342] width 60 height 23
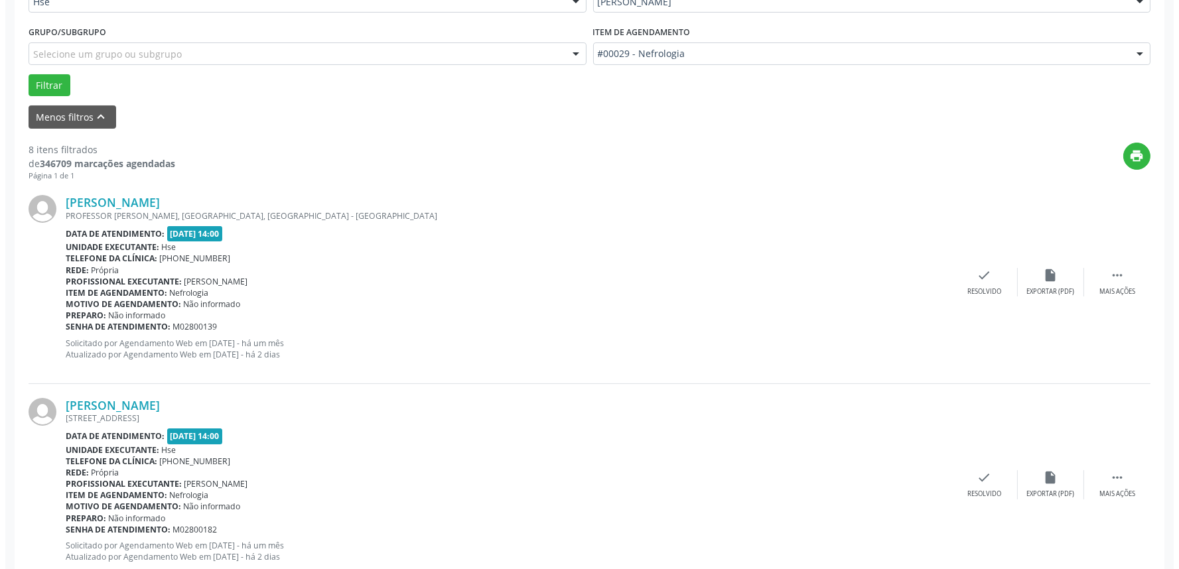
scroll to position [368, 0]
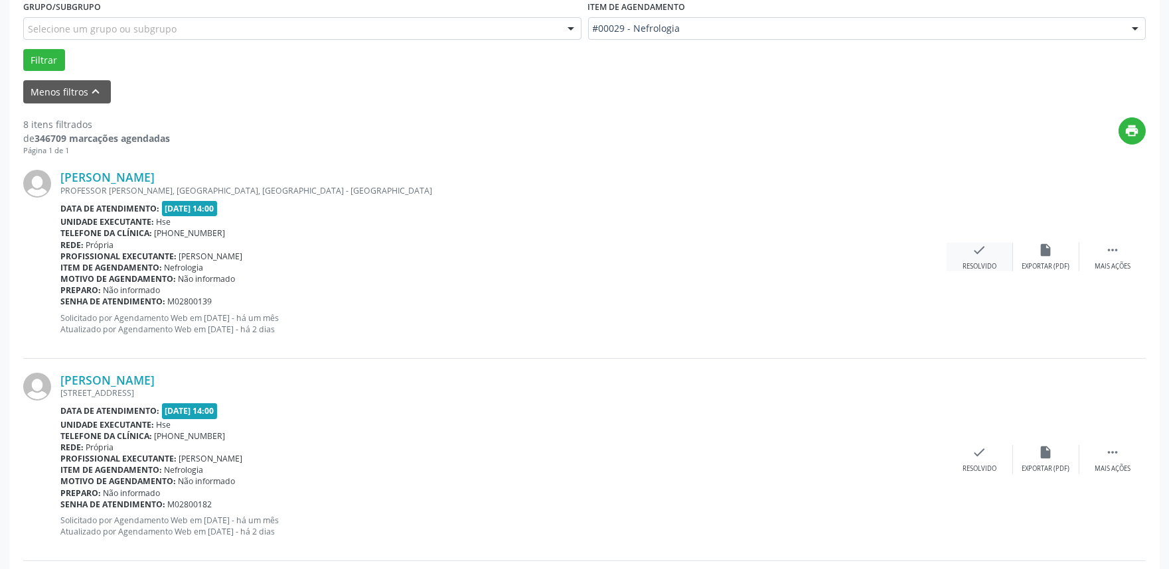
click at [979, 254] on icon "check" at bounding box center [979, 250] width 15 height 15
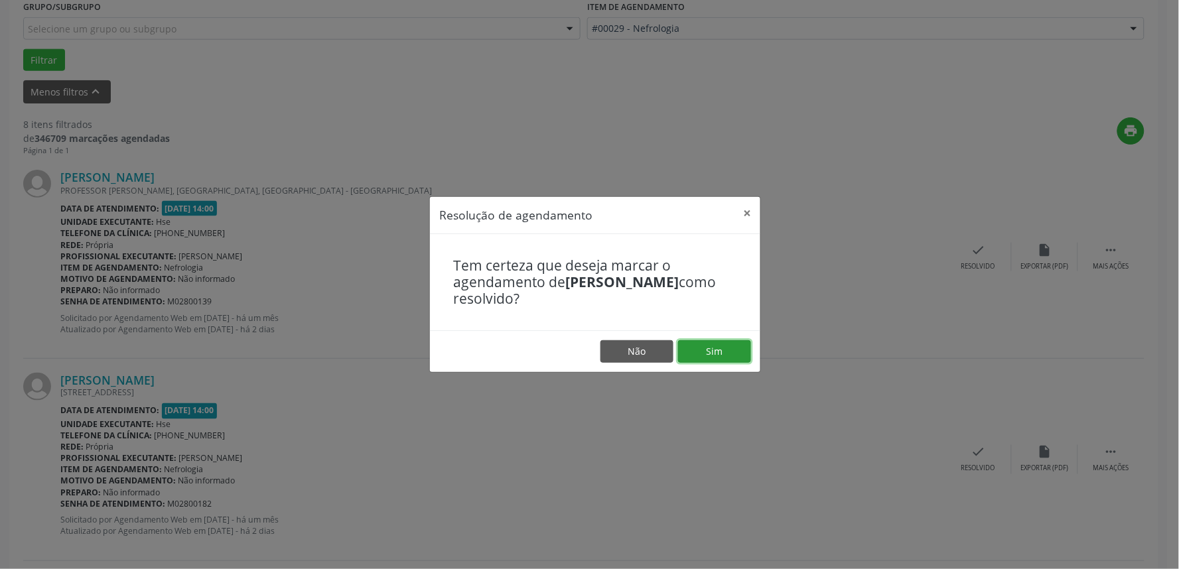
click at [706, 352] on button "Sim" at bounding box center [714, 351] width 73 height 23
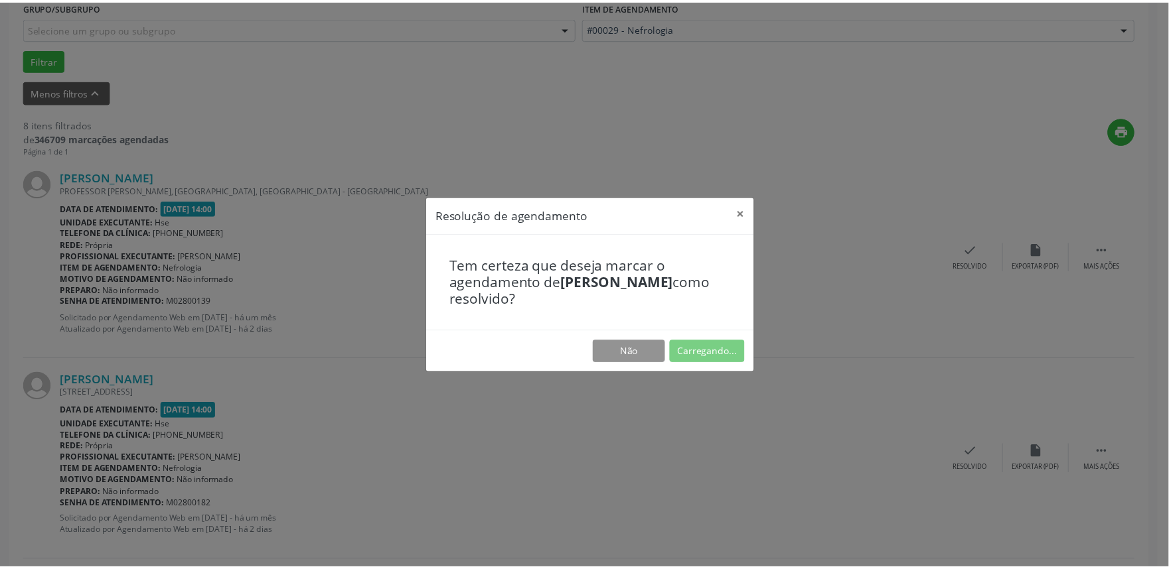
scroll to position [0, 0]
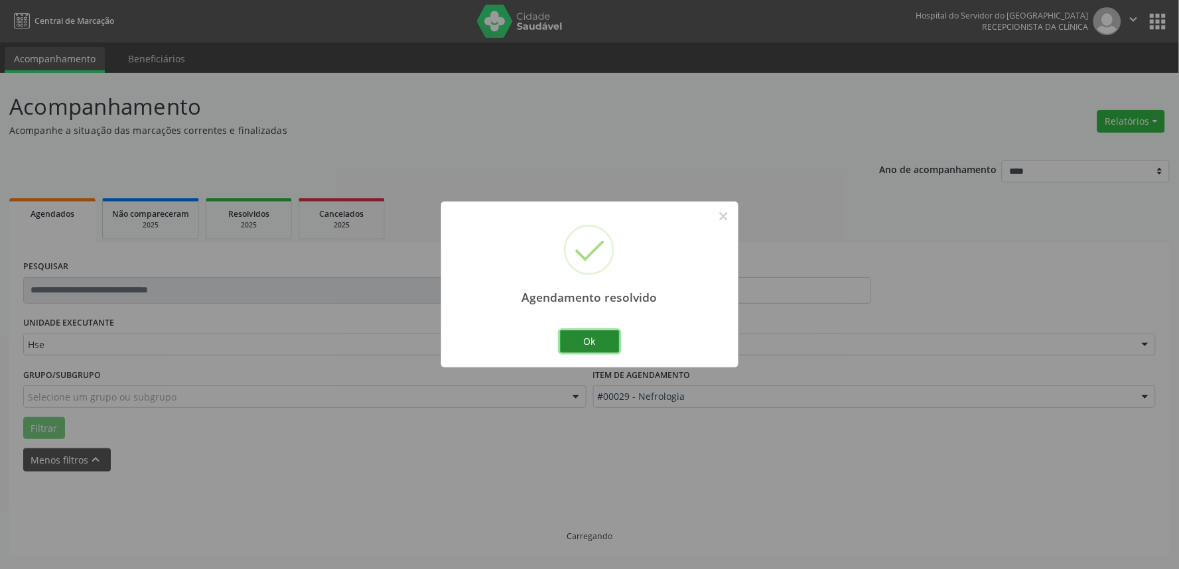
click at [587, 344] on button "Ok" at bounding box center [590, 342] width 60 height 23
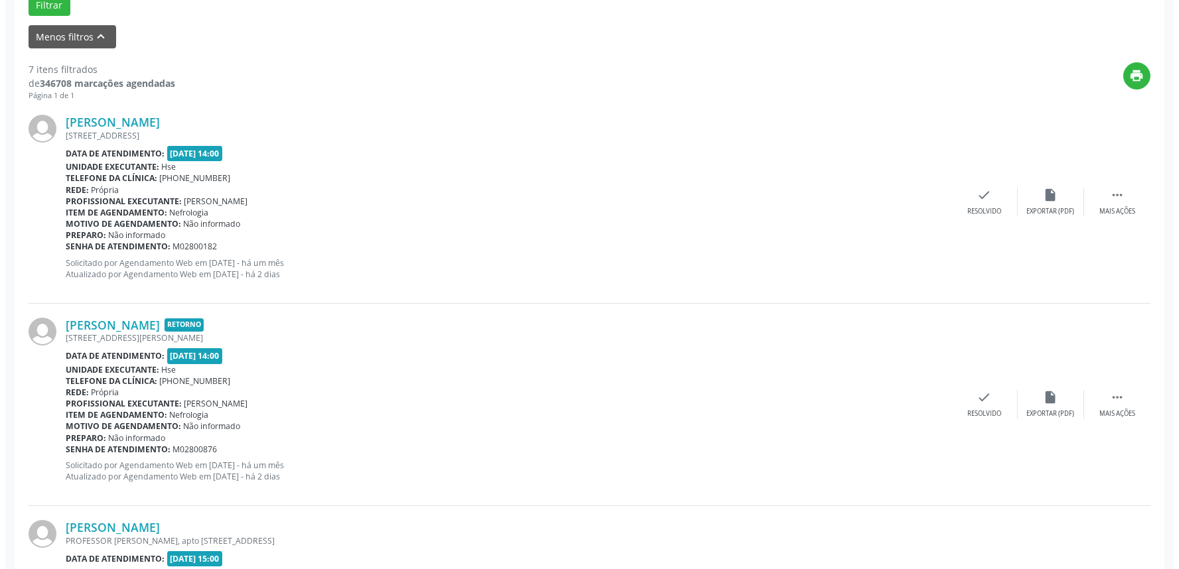
scroll to position [442, 0]
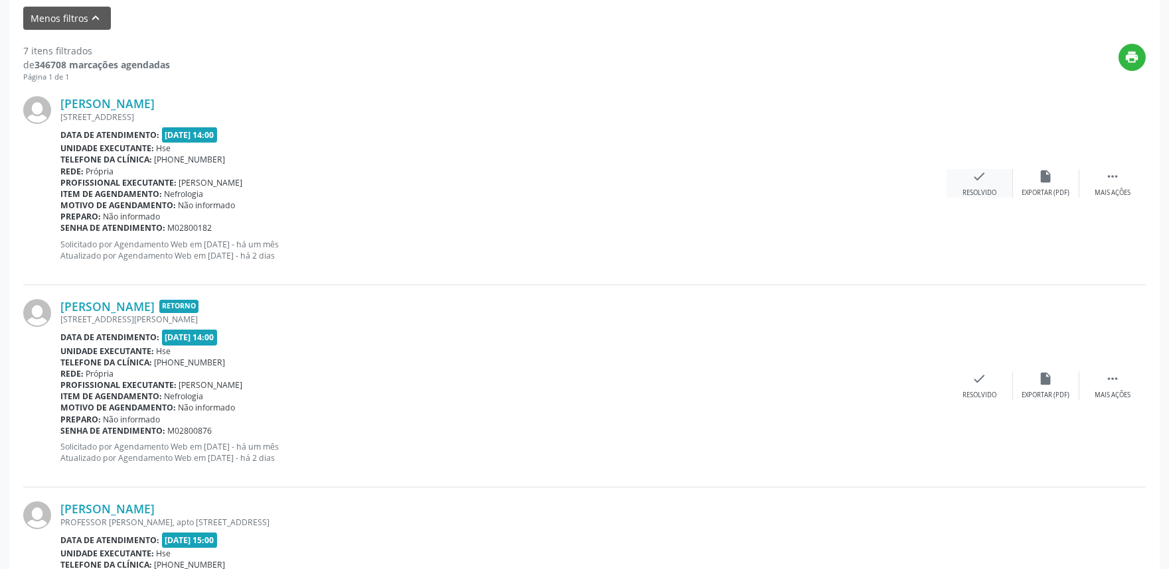
click at [990, 183] on div "check Resolvido" at bounding box center [979, 183] width 66 height 29
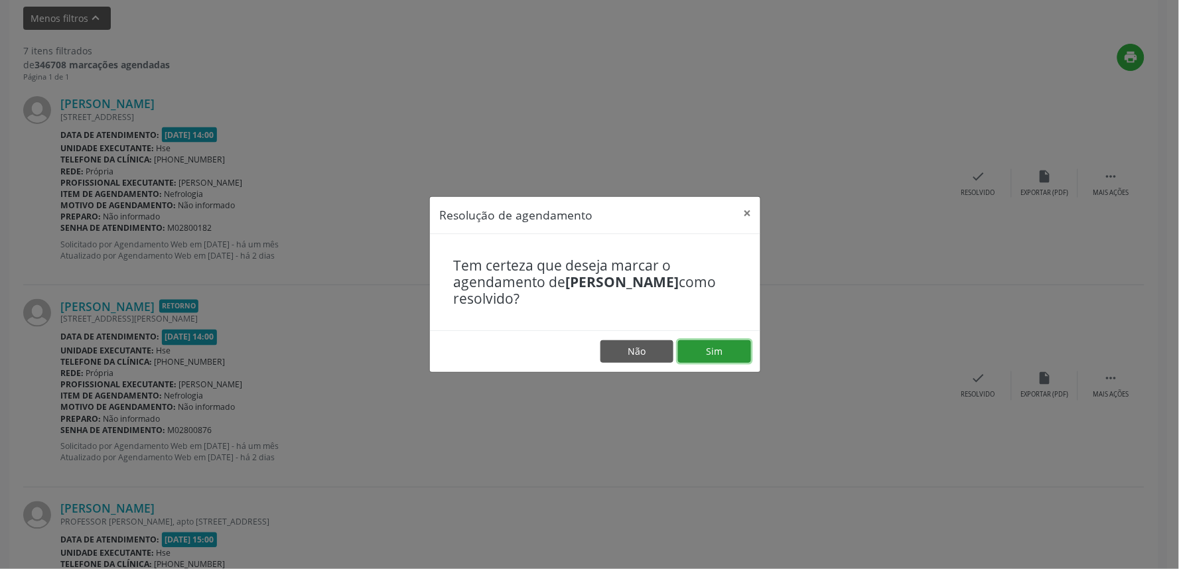
click at [717, 357] on button "Sim" at bounding box center [714, 351] width 73 height 23
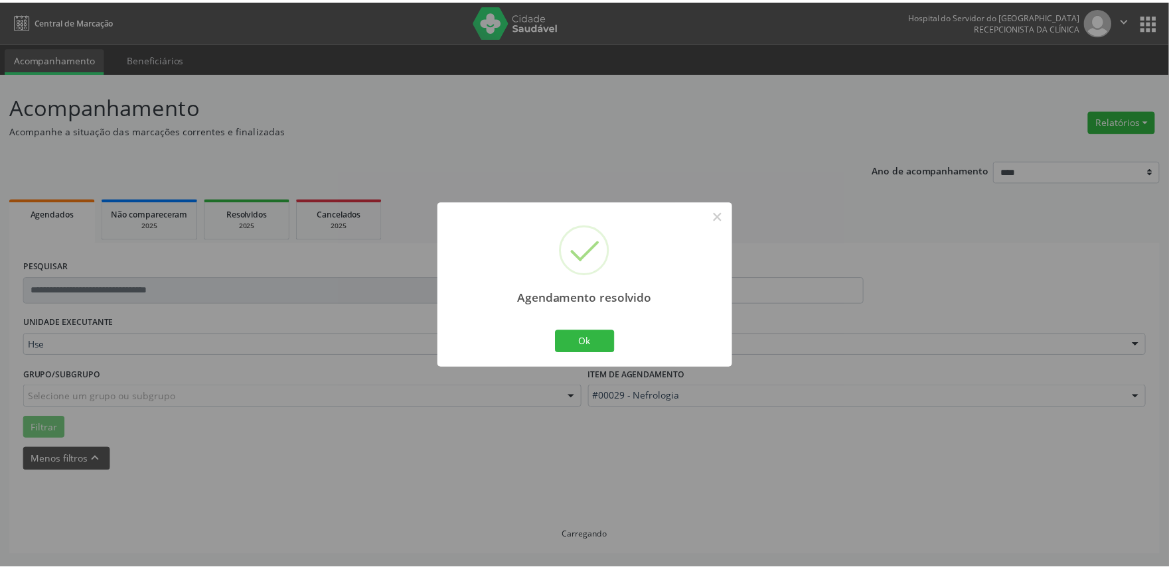
scroll to position [0, 0]
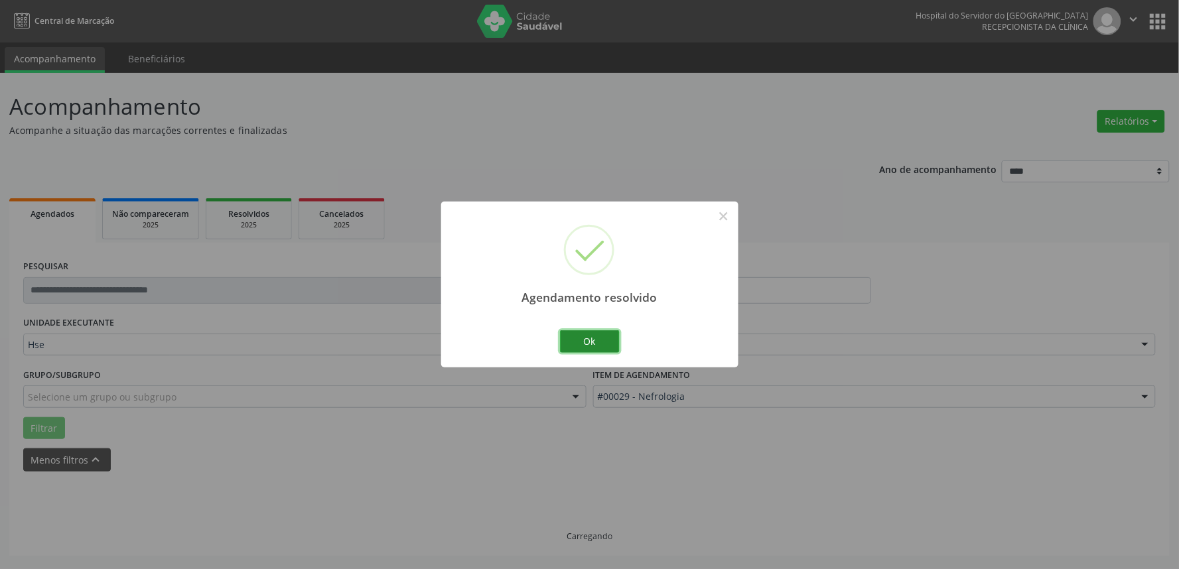
click at [593, 342] on button "Ok" at bounding box center [590, 342] width 60 height 23
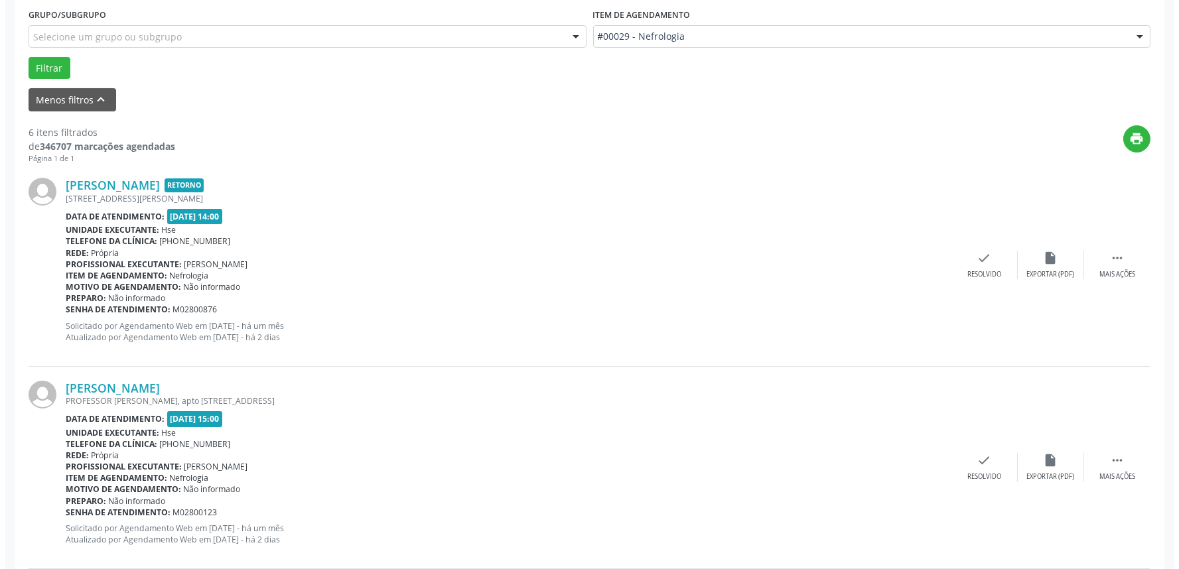
scroll to position [368, 0]
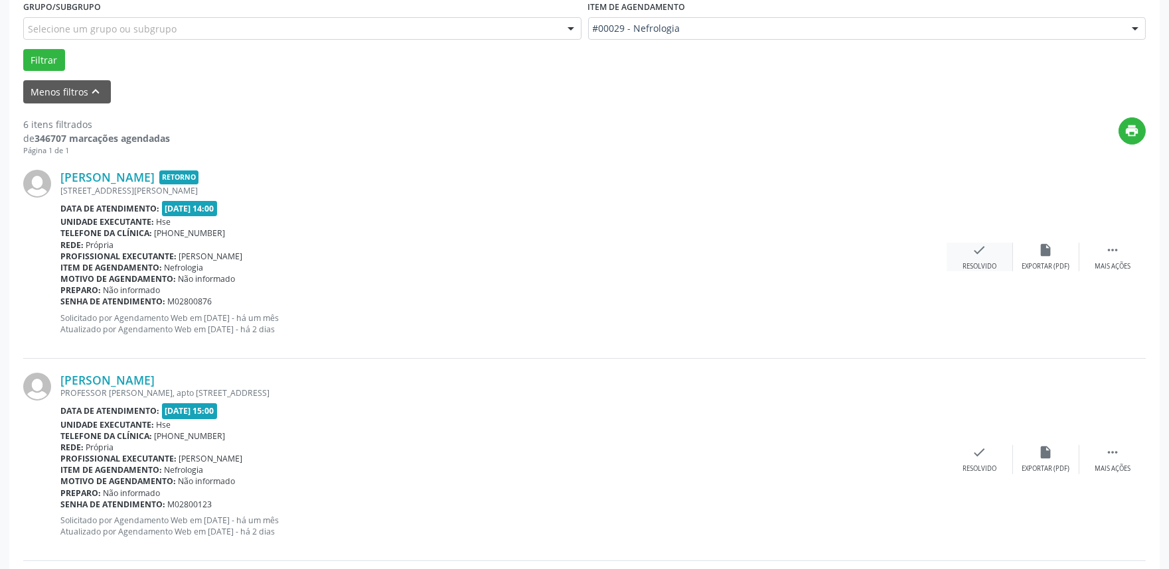
click at [984, 255] on icon "check" at bounding box center [979, 250] width 15 height 15
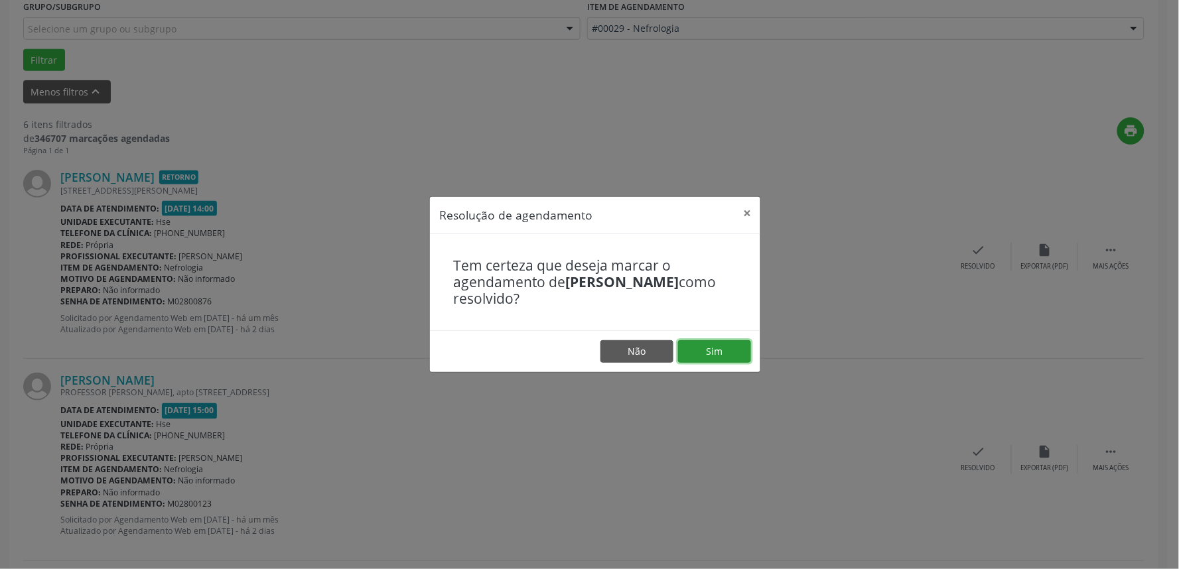
click at [700, 350] on button "Sim" at bounding box center [714, 351] width 73 height 23
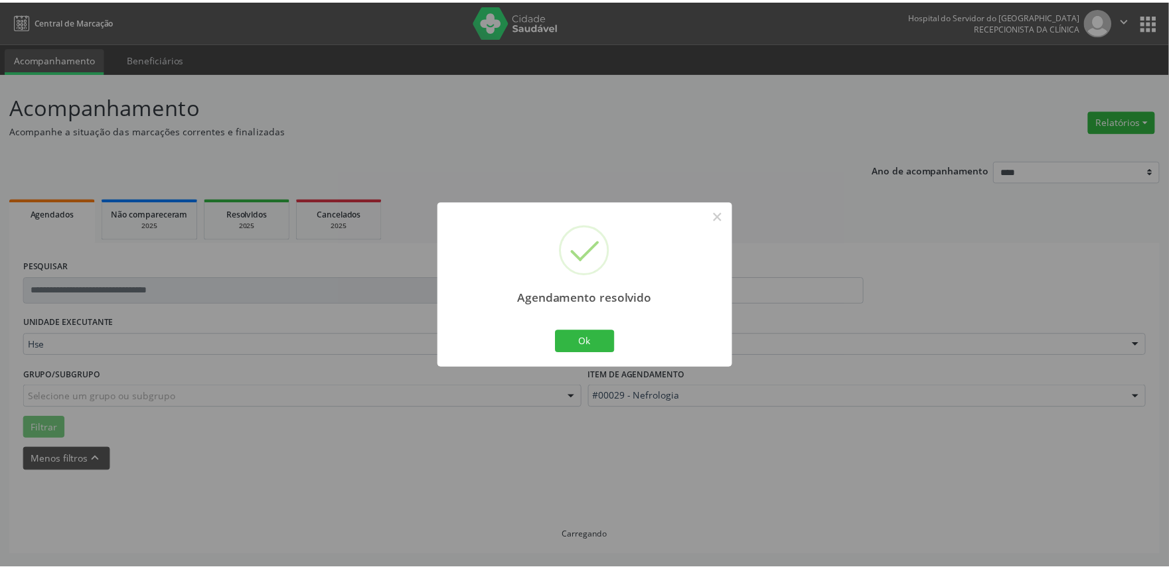
scroll to position [0, 0]
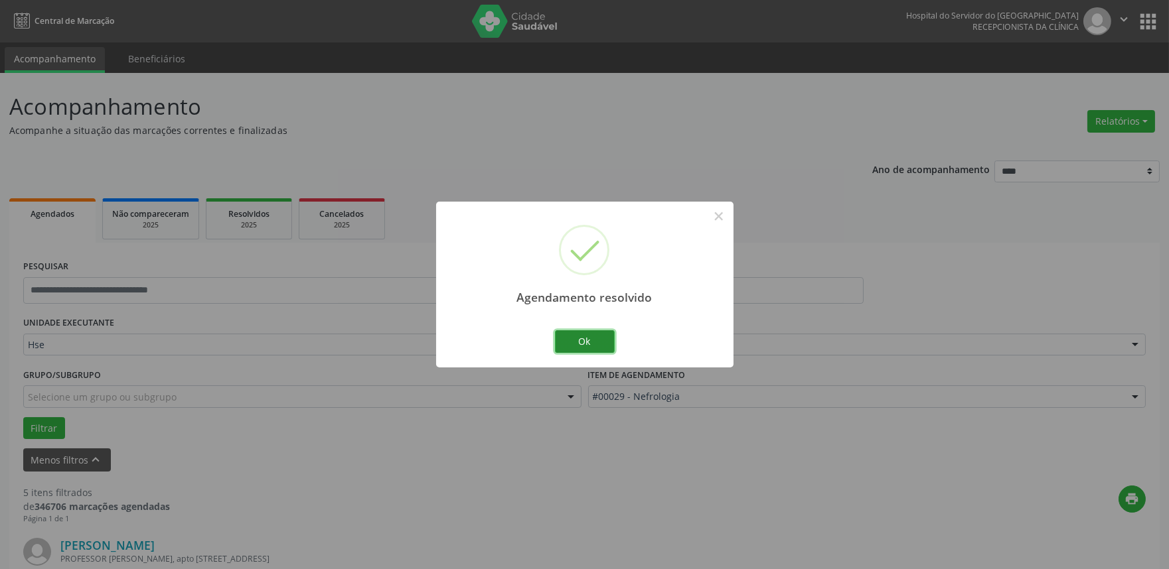
click at [594, 346] on button "Ok" at bounding box center [585, 342] width 60 height 23
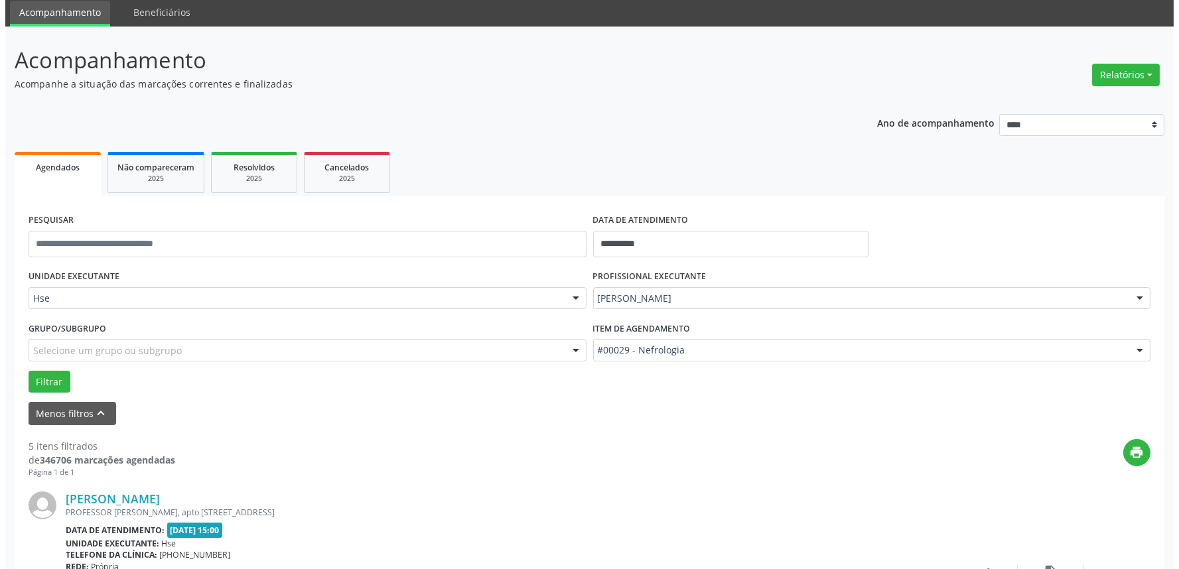
scroll to position [221, 0]
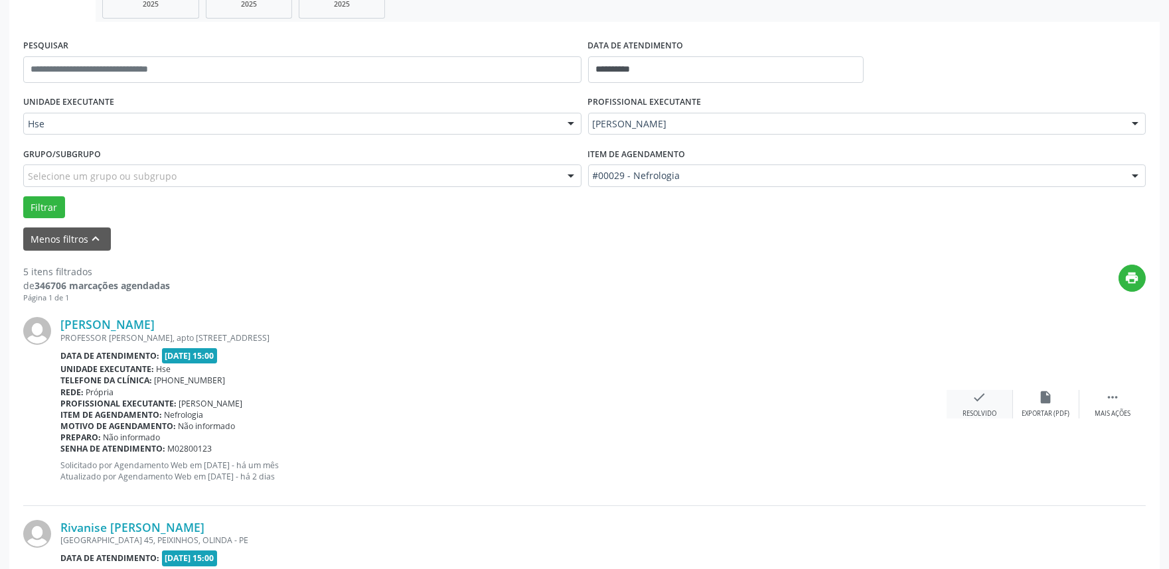
click at [986, 410] on div "Resolvido" at bounding box center [979, 414] width 34 height 9
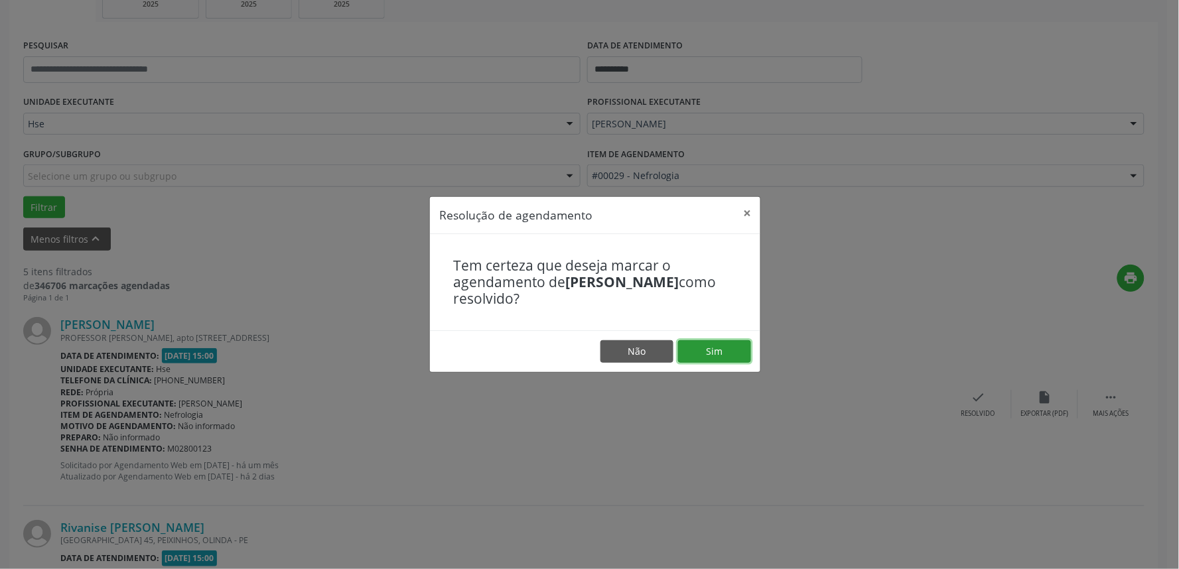
click at [721, 345] on button "Sim" at bounding box center [714, 351] width 73 height 23
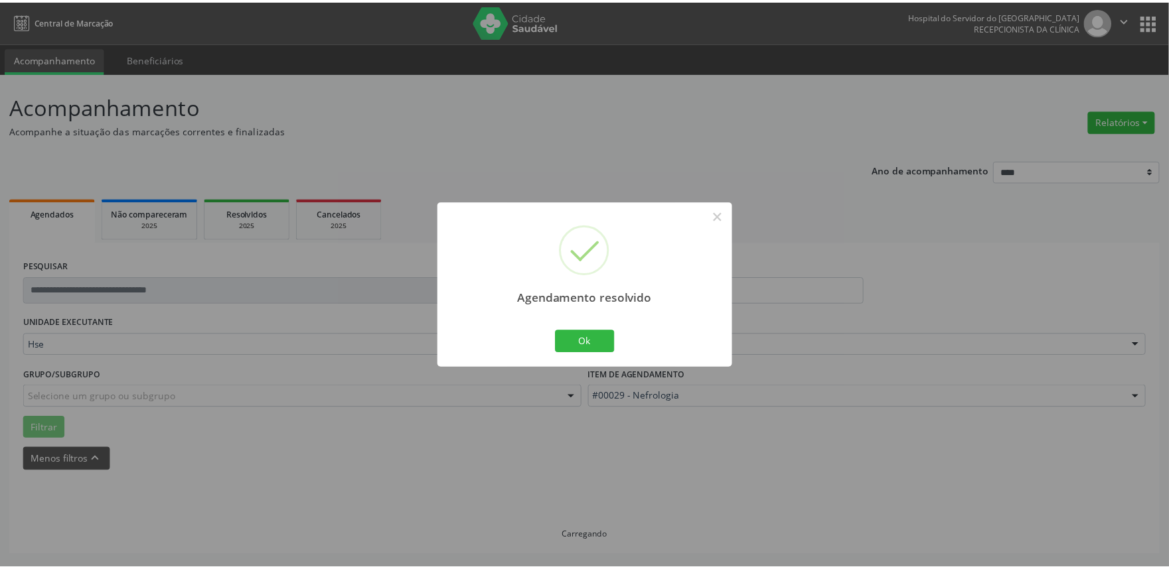
scroll to position [0, 0]
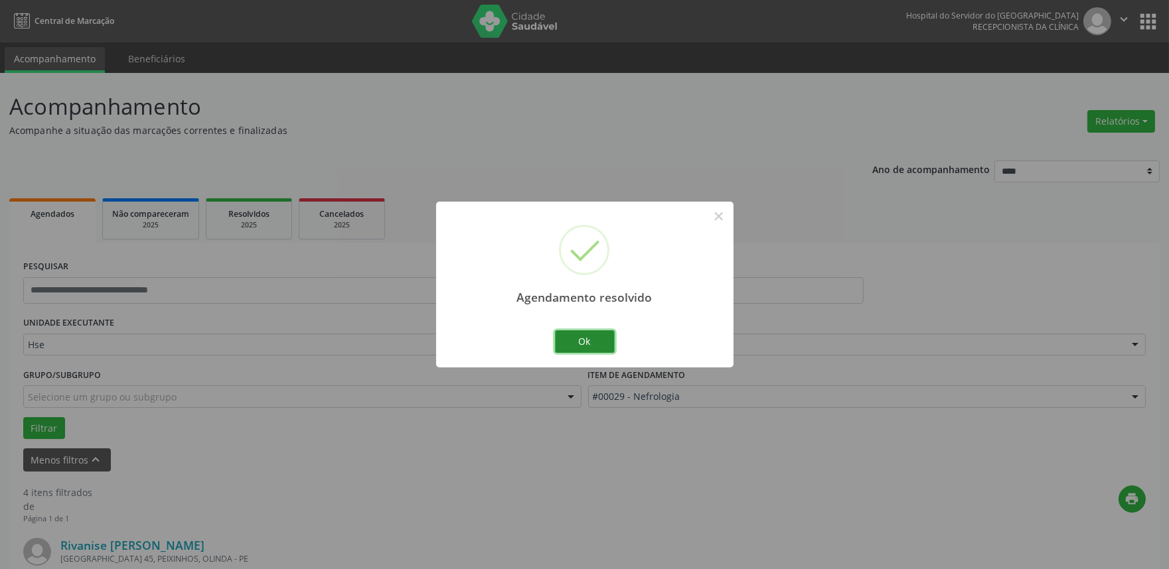
click at [597, 339] on button "Ok" at bounding box center [585, 342] width 60 height 23
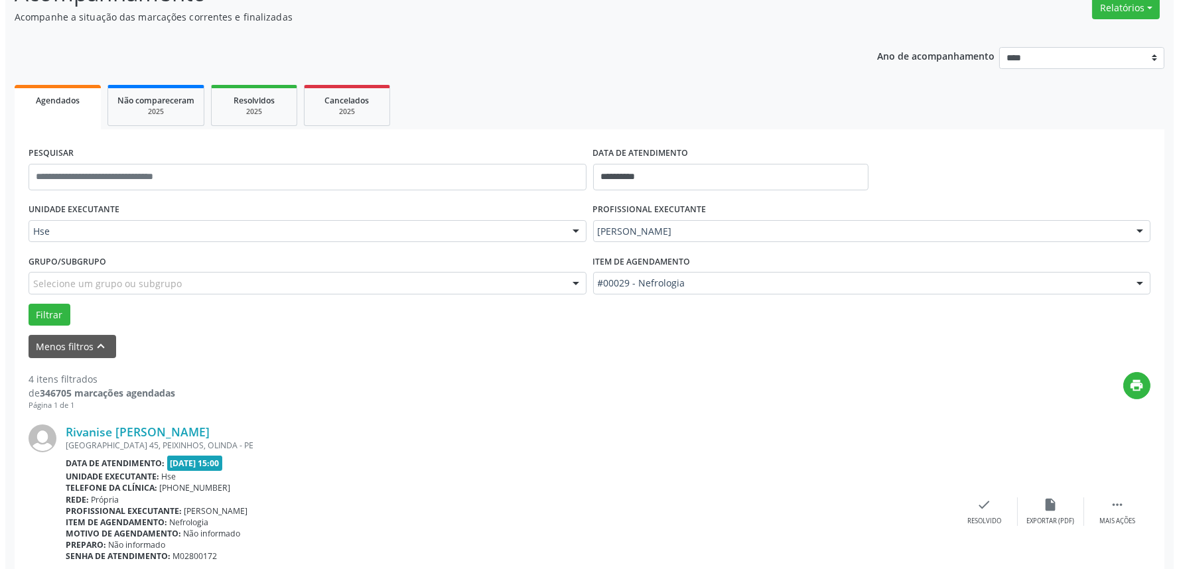
scroll to position [368, 0]
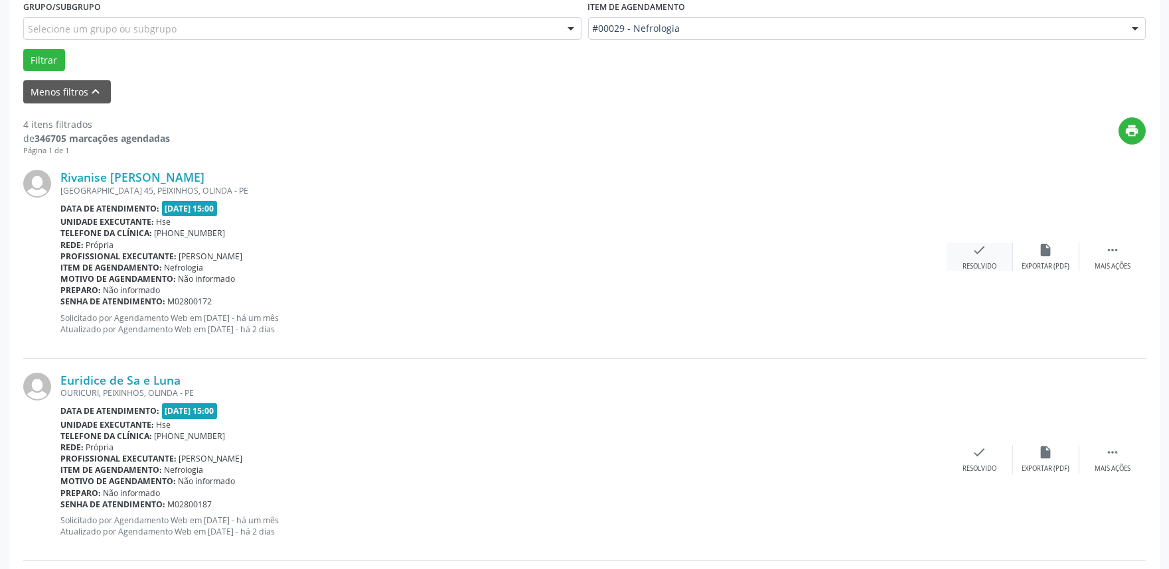
click at [977, 262] on div "Resolvido" at bounding box center [979, 266] width 34 height 9
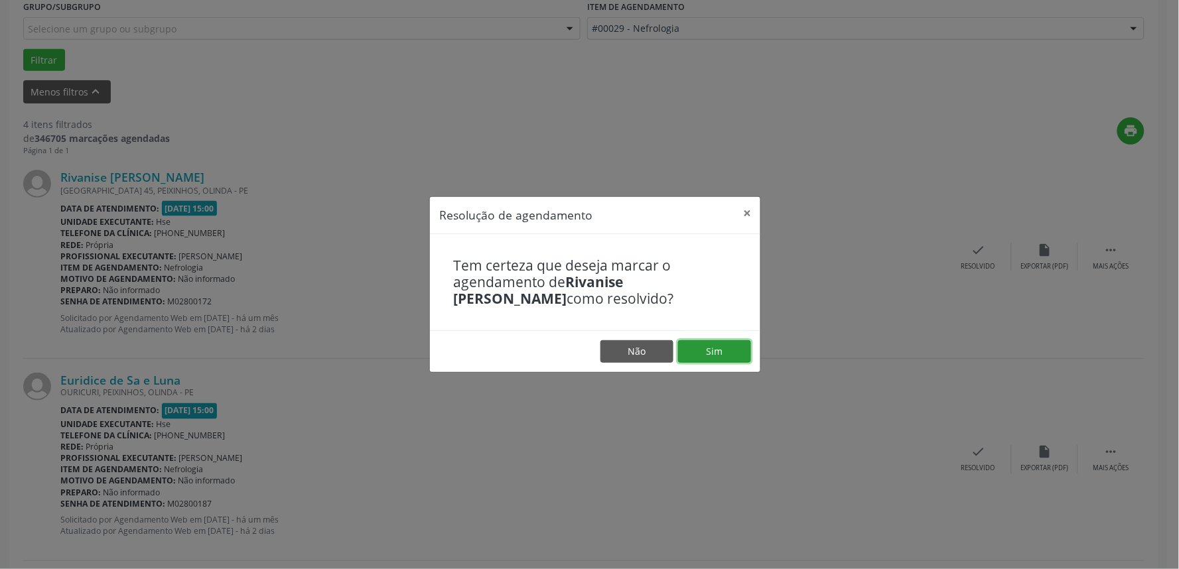
click at [698, 350] on button "Sim" at bounding box center [714, 351] width 73 height 23
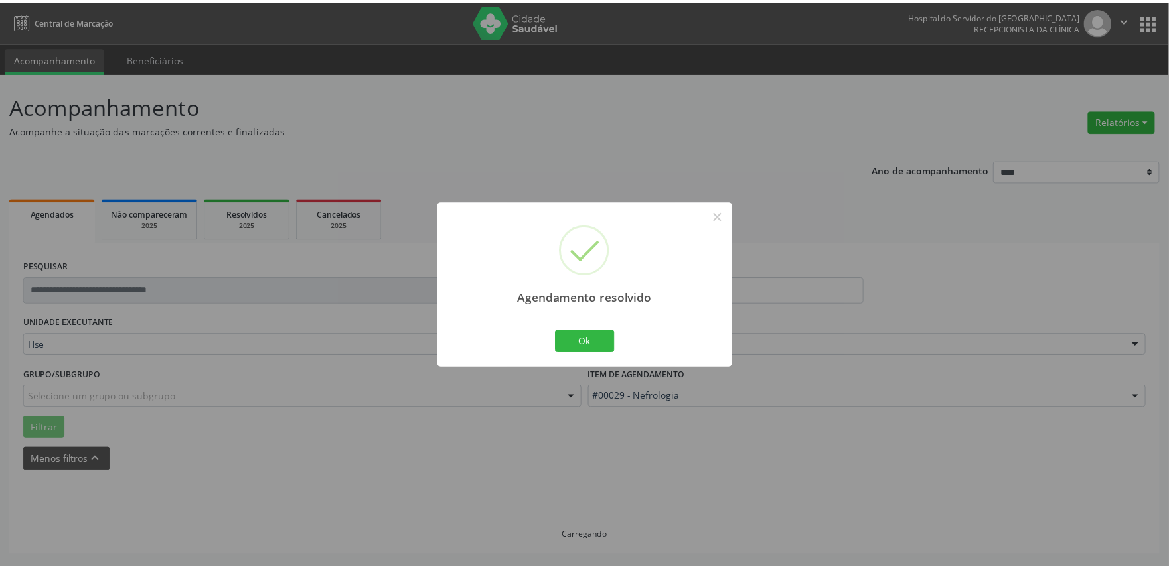
scroll to position [0, 0]
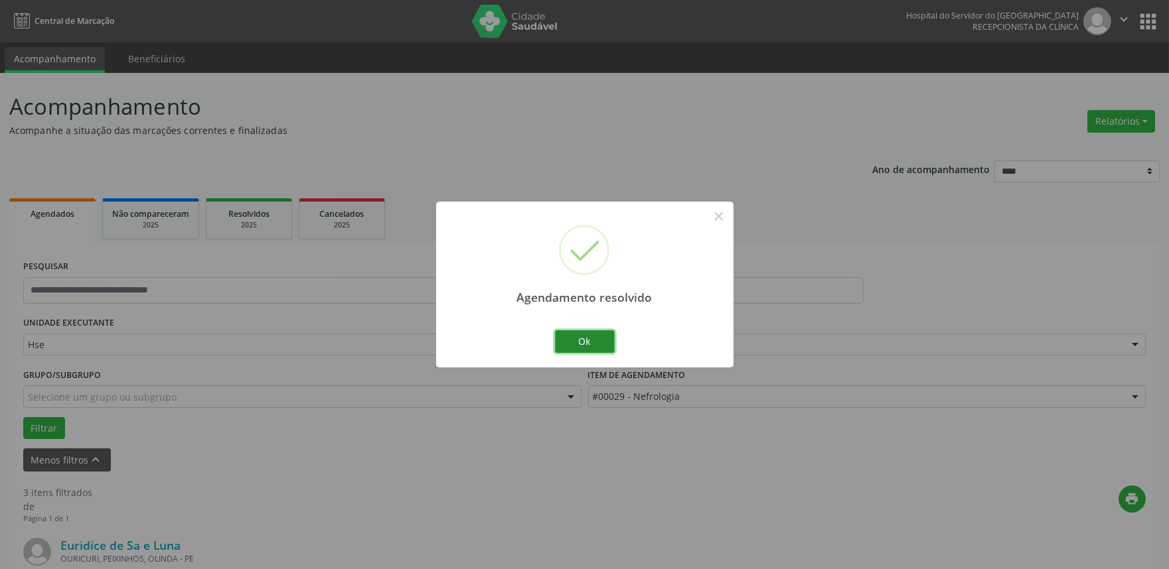
click at [607, 342] on button "Ok" at bounding box center [585, 342] width 60 height 23
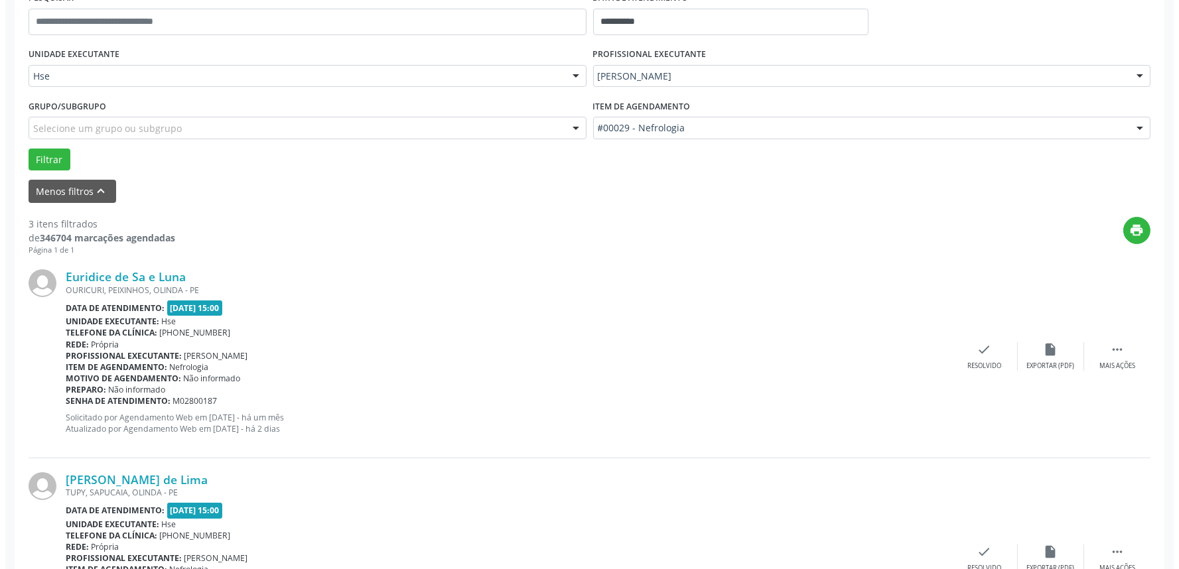
scroll to position [295, 0]
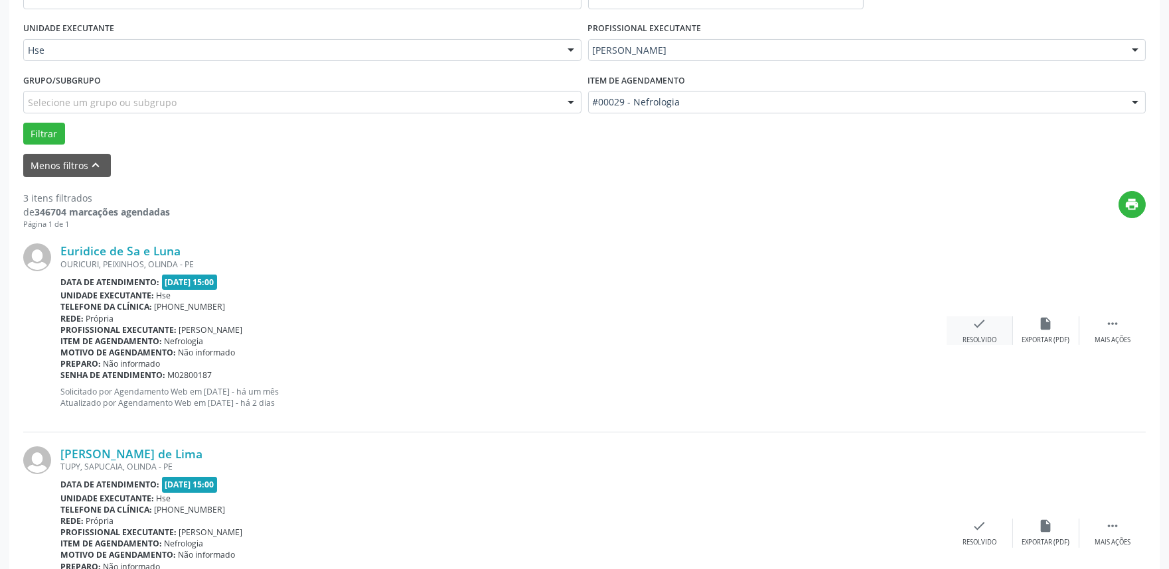
click at [976, 329] on icon "check" at bounding box center [979, 324] width 15 height 15
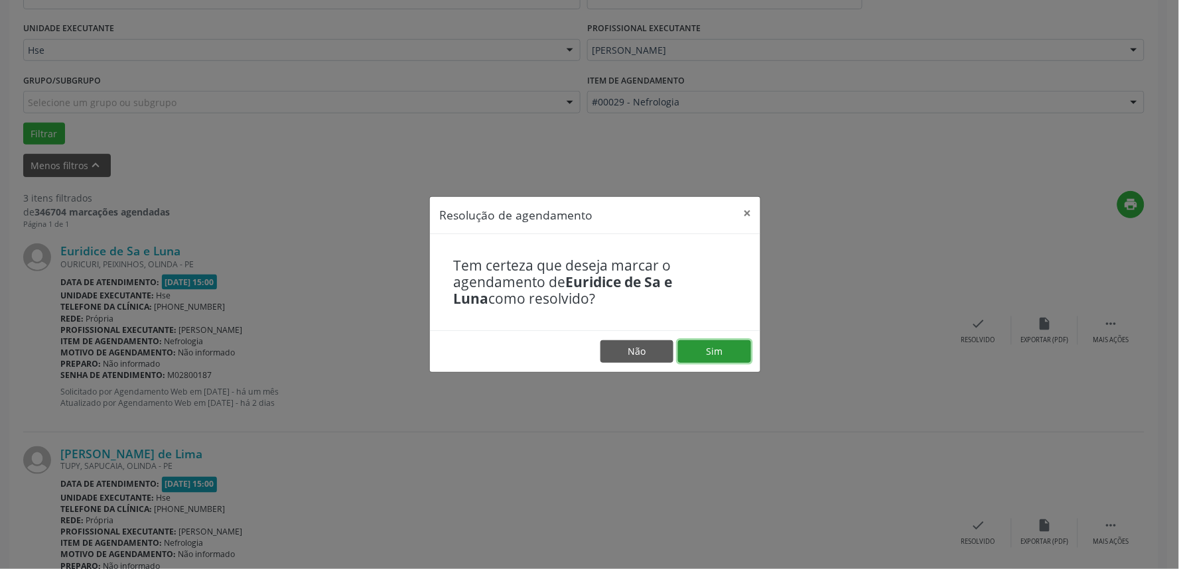
click at [719, 350] on button "Sim" at bounding box center [714, 351] width 73 height 23
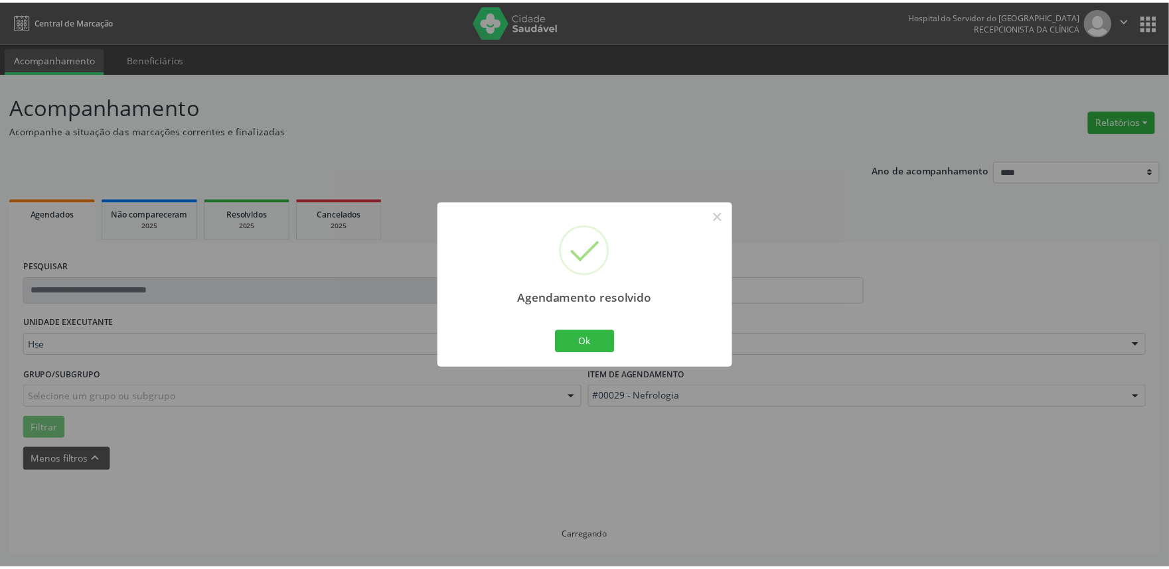
scroll to position [0, 0]
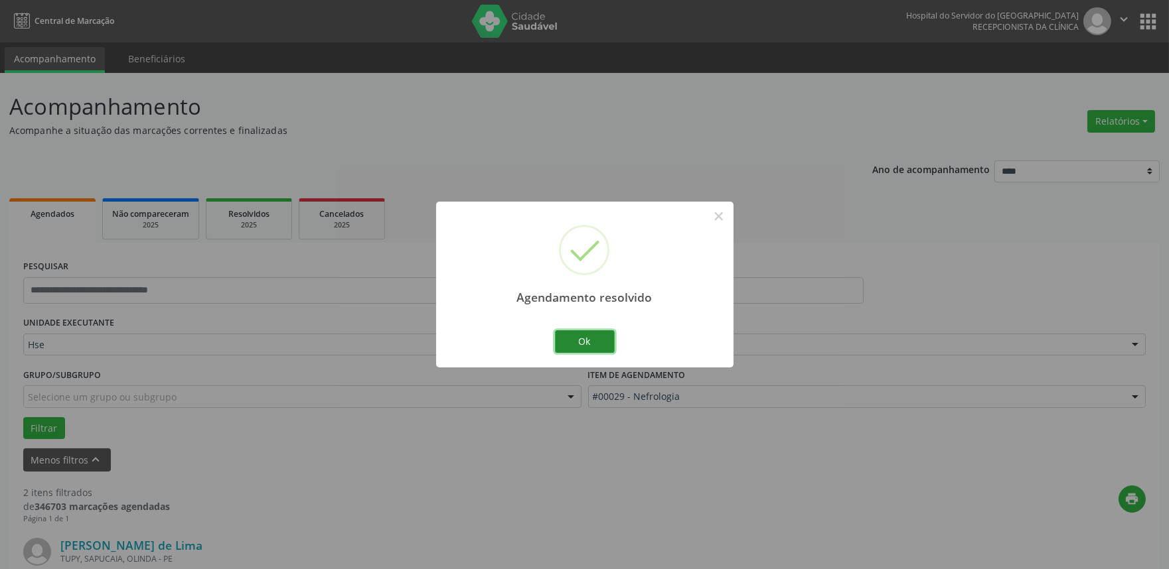
click at [583, 335] on button "Ok" at bounding box center [585, 342] width 60 height 23
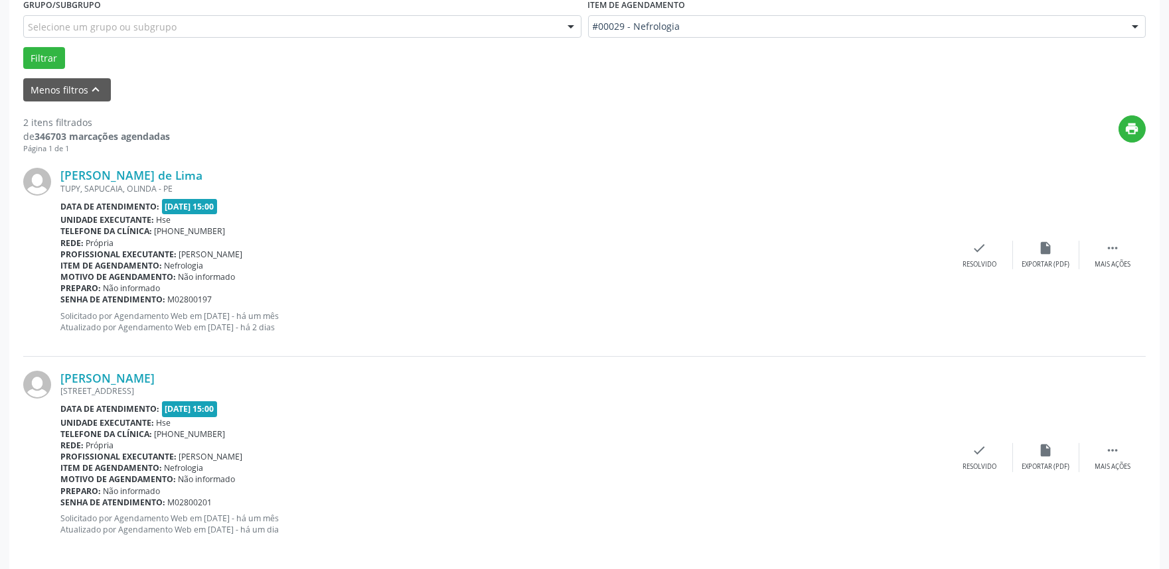
scroll to position [382, 0]
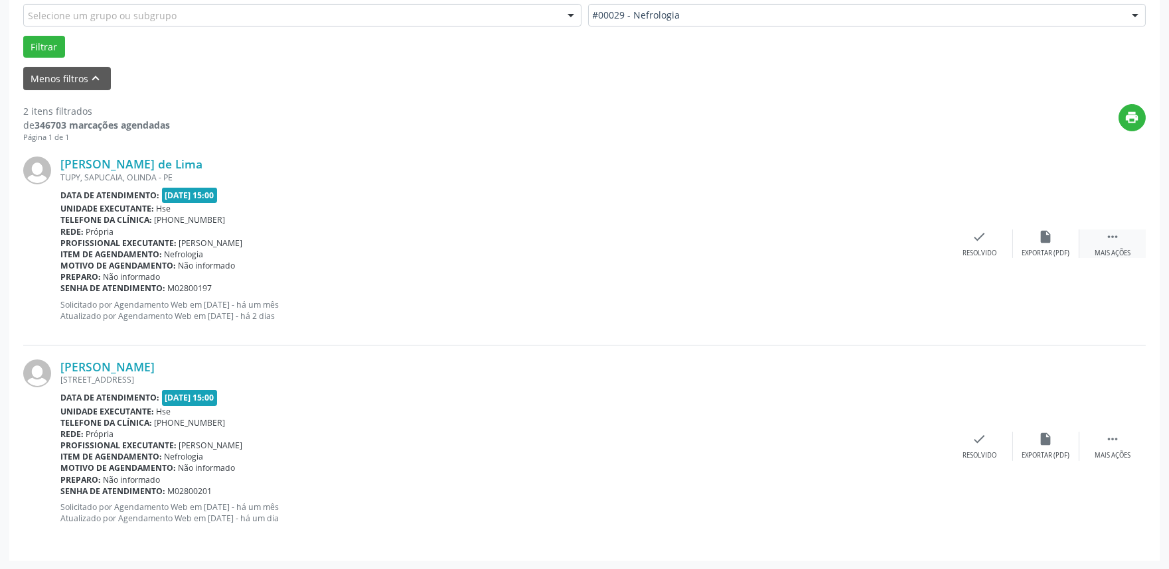
click at [1126, 244] on div " Mais ações" at bounding box center [1112, 244] width 66 height 29
click at [1046, 243] on icon "alarm_off" at bounding box center [1046, 237] width 15 height 15
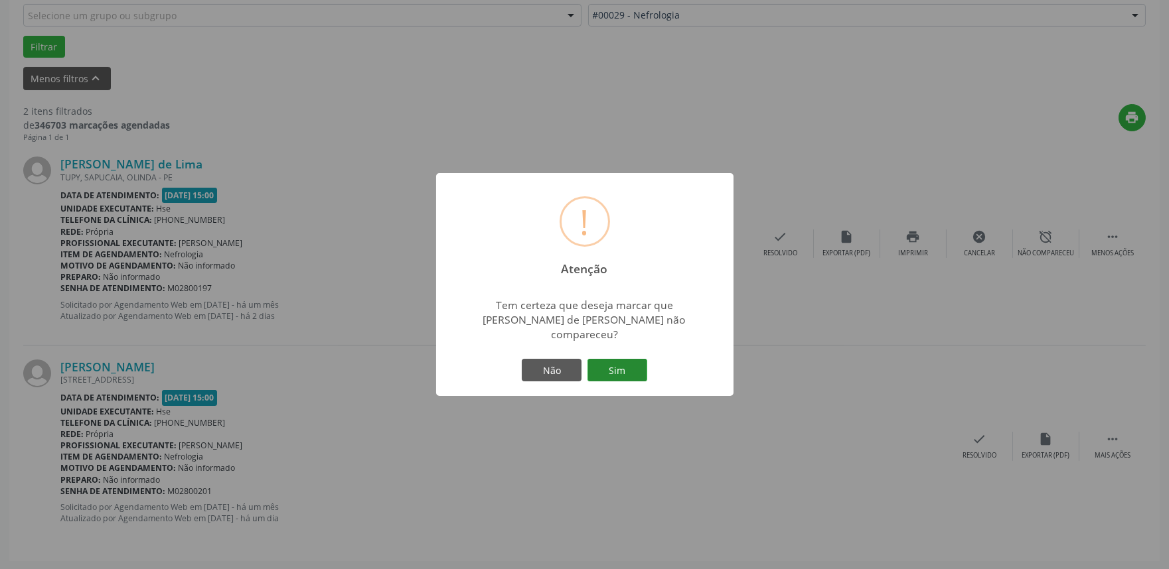
click at [631, 362] on button "Sim" at bounding box center [617, 370] width 60 height 23
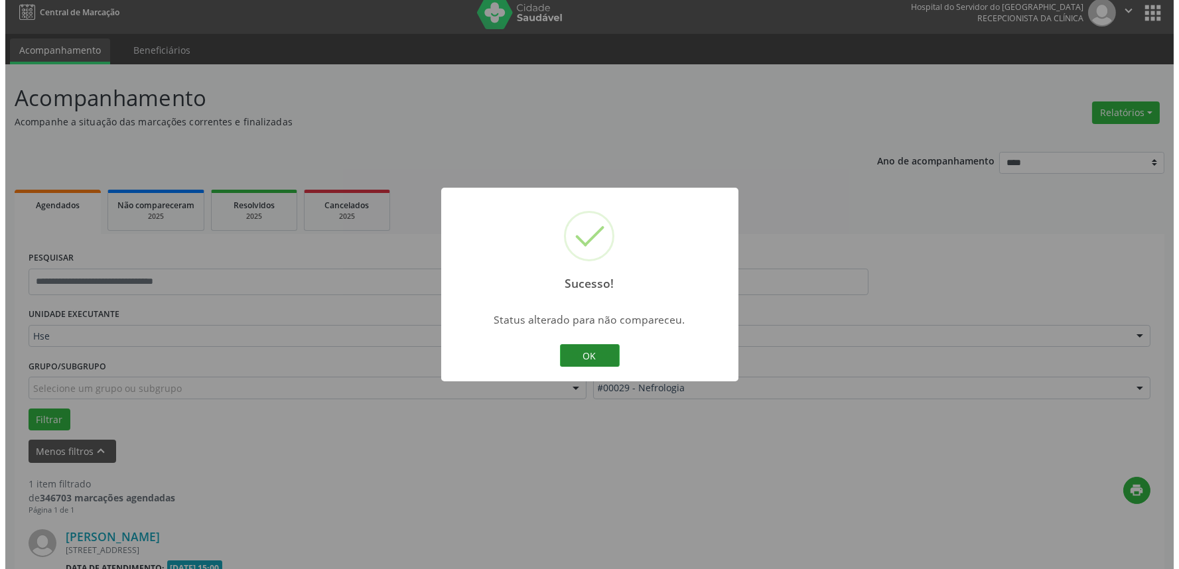
scroll to position [179, 0]
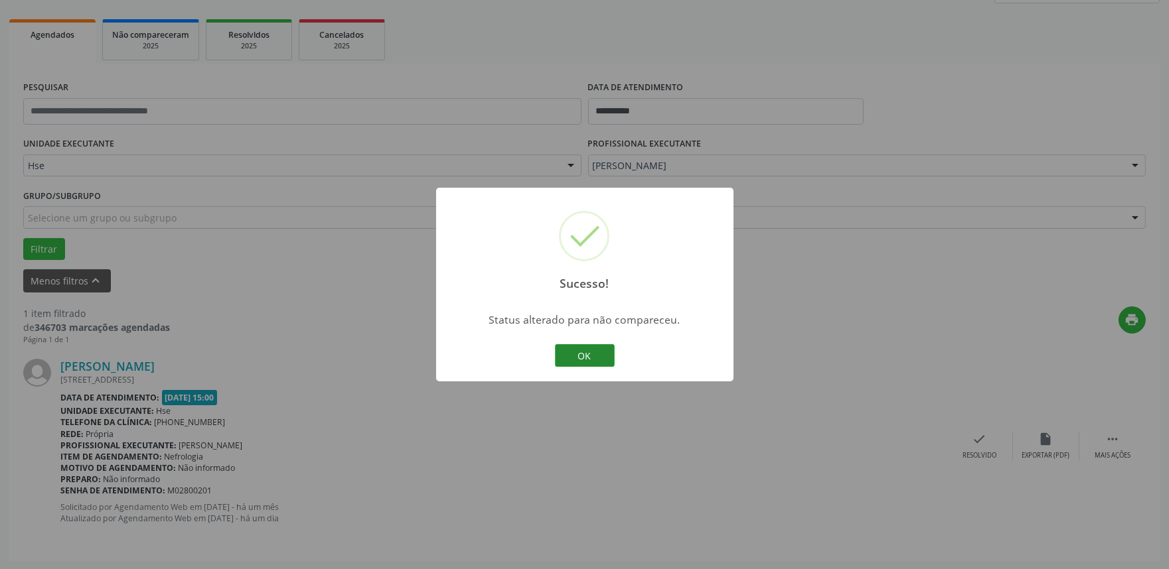
click at [569, 357] on button "OK" at bounding box center [585, 355] width 60 height 23
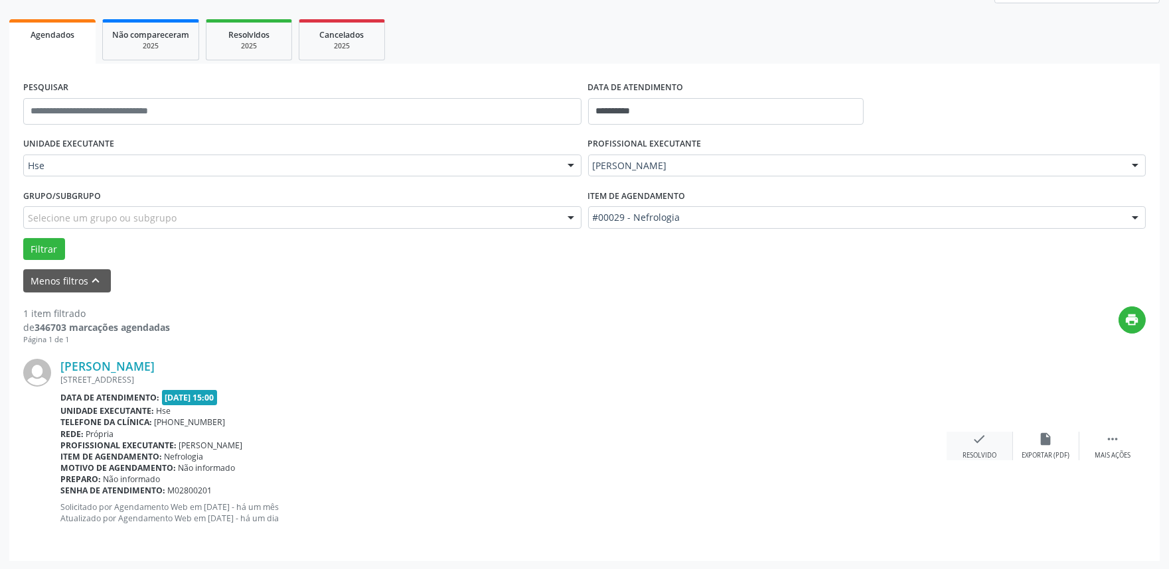
click at [976, 453] on div "Resolvido" at bounding box center [979, 455] width 34 height 9
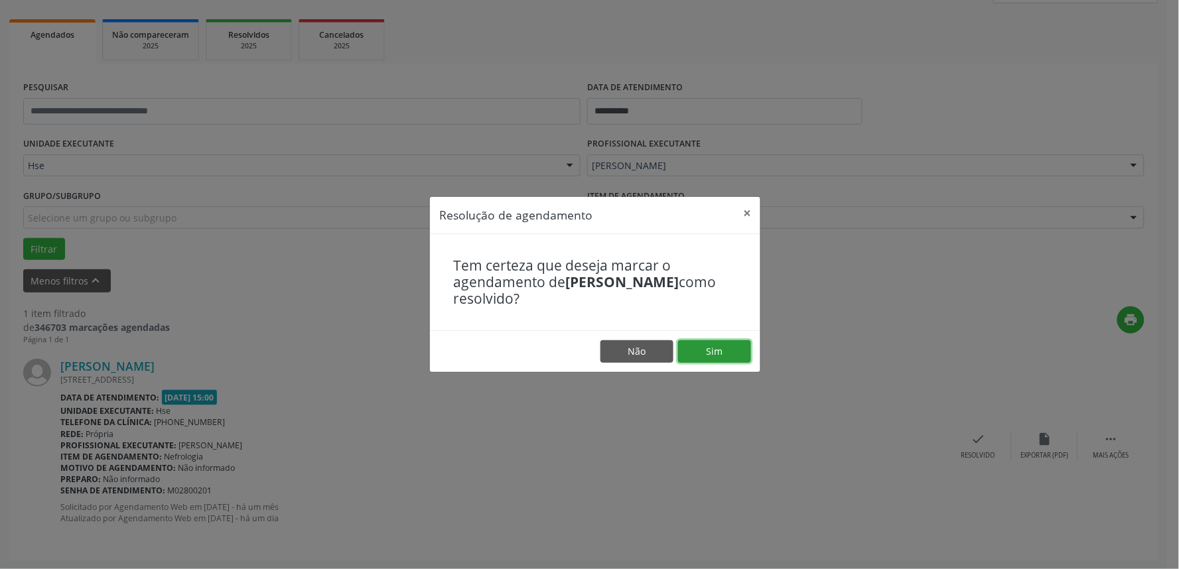
click at [718, 353] on button "Sim" at bounding box center [714, 351] width 73 height 23
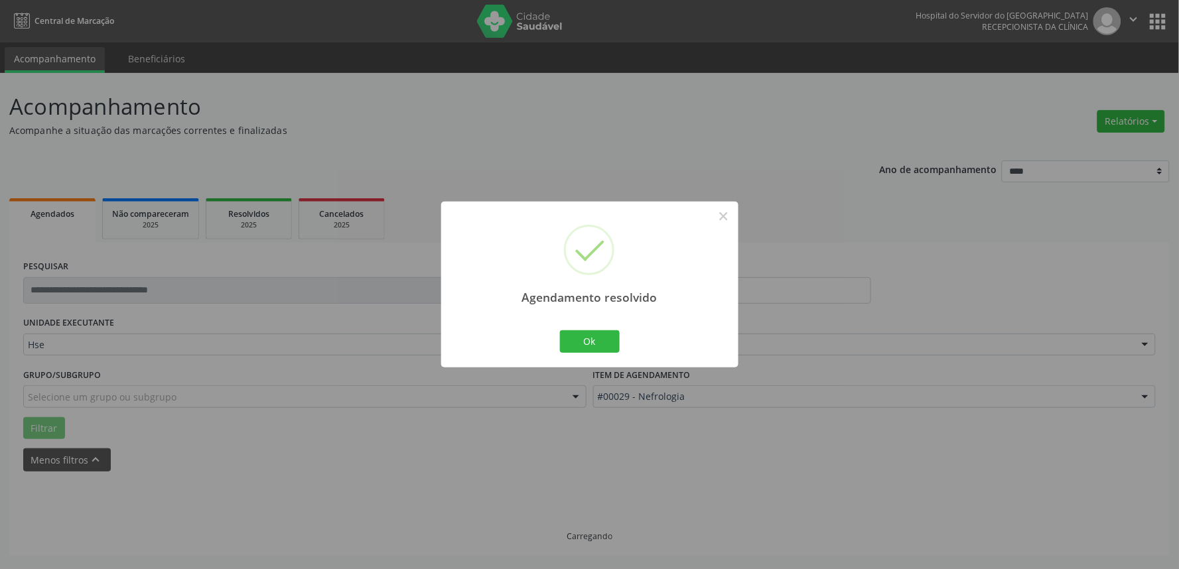
scroll to position [0, 0]
click at [607, 342] on button "Ok" at bounding box center [590, 342] width 60 height 23
